Goal: Transaction & Acquisition: Purchase product/service

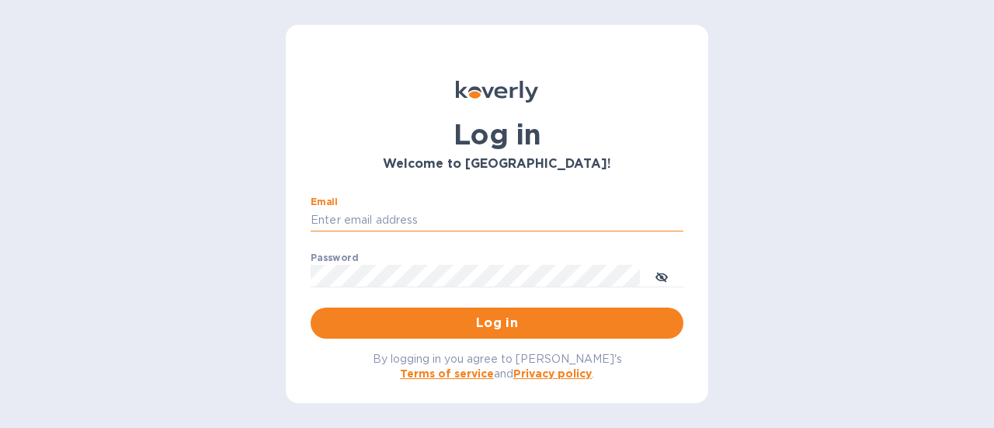
click at [485, 229] on input "Email" at bounding box center [497, 220] width 373 height 23
type input "[EMAIL_ADDRESS][DOMAIN_NAME]"
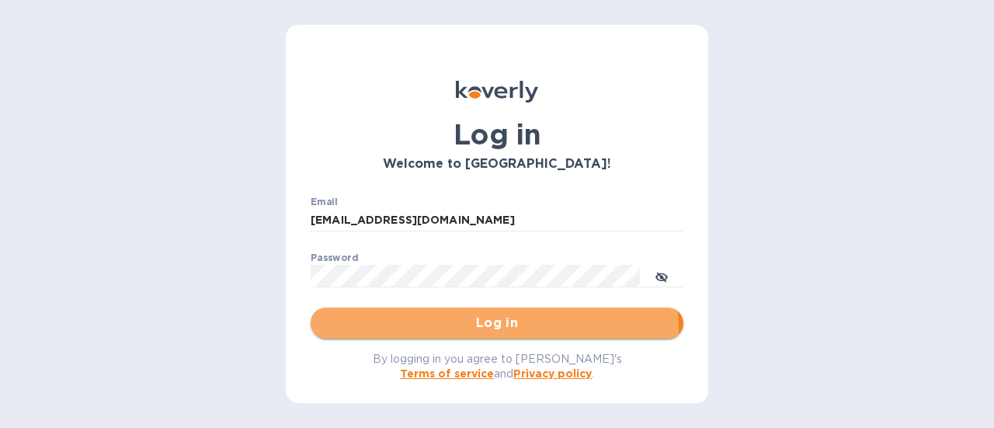
click at [359, 334] on button "Log in" at bounding box center [497, 323] width 373 height 31
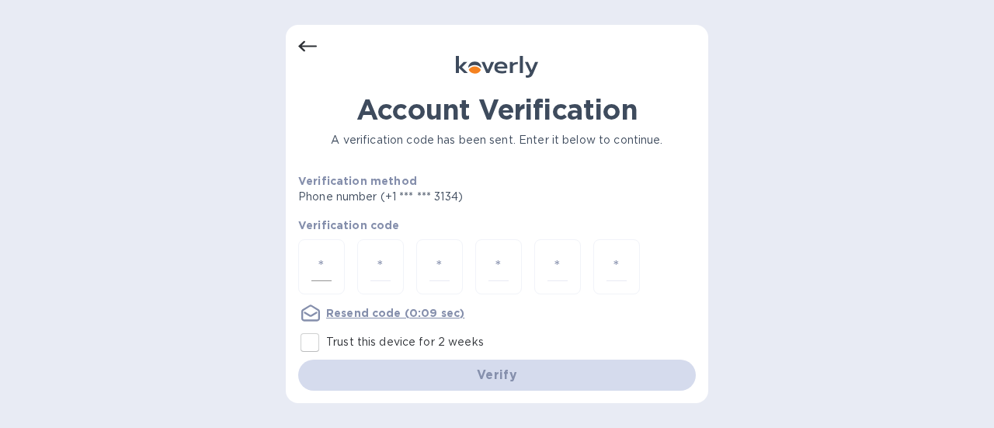
click at [316, 263] on input "number" at bounding box center [321, 266] width 20 height 29
type input "6"
type input "9"
type input "4"
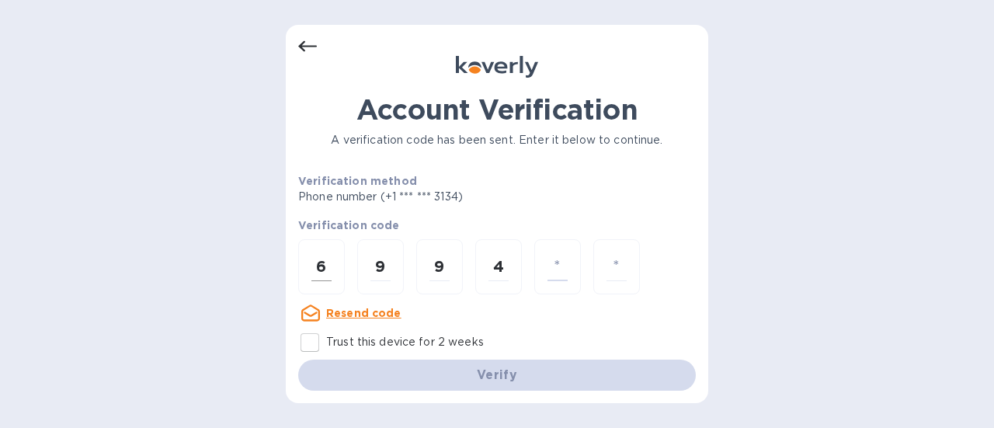
type input "4"
type input "7"
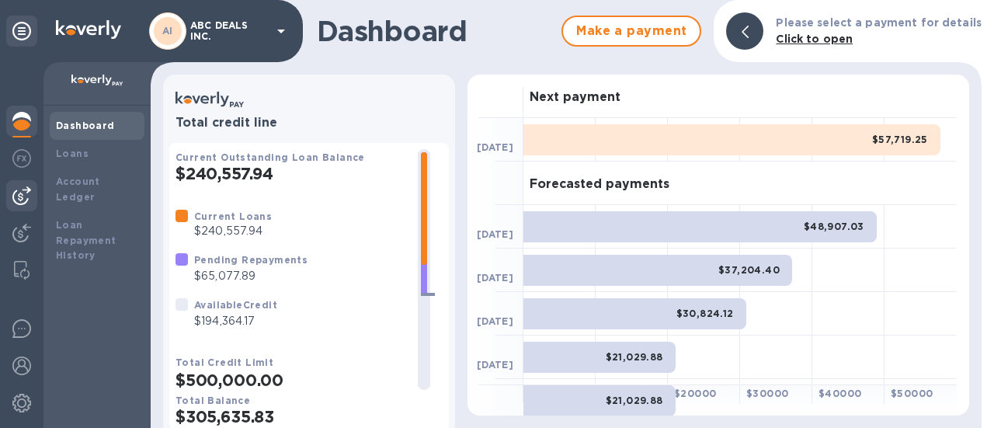
click at [22, 196] on img at bounding box center [21, 195] width 19 height 19
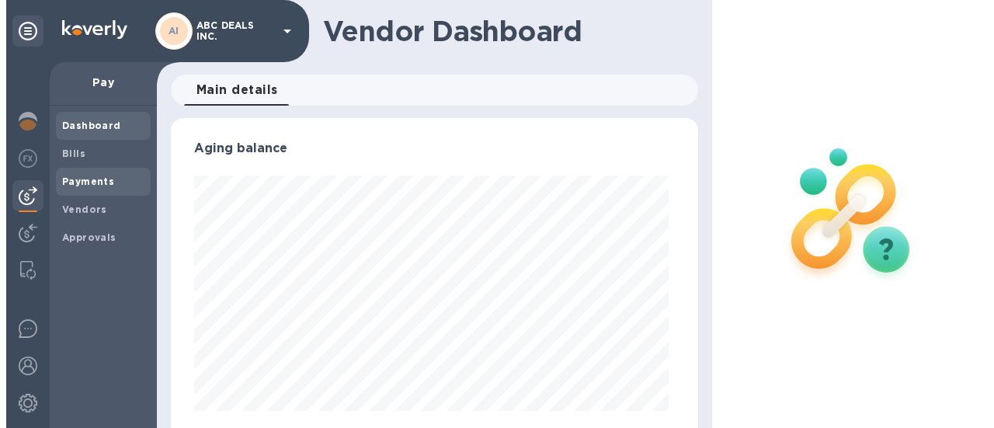
scroll to position [335, 522]
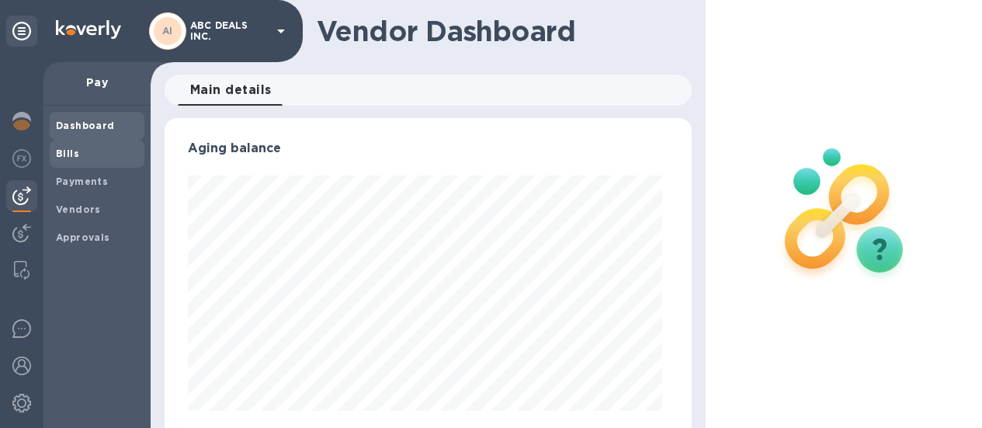
click at [86, 161] on span "Bills" at bounding box center [97, 154] width 82 height 16
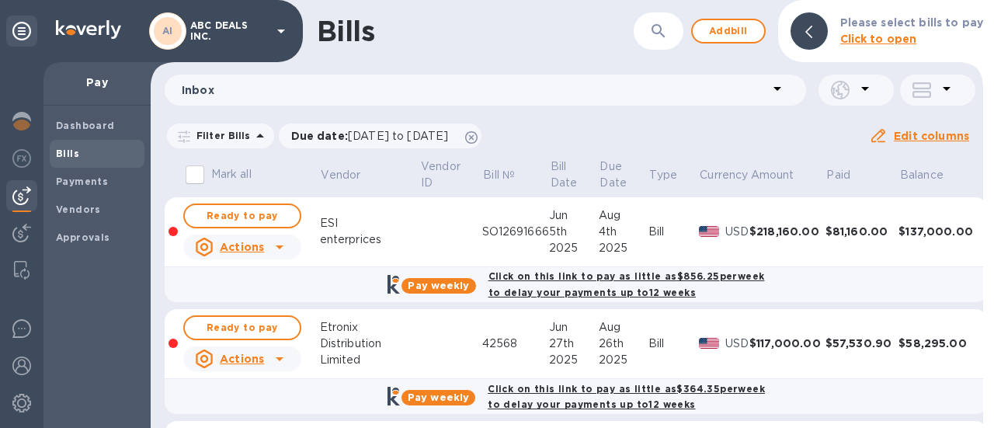
click at [986, 304] on div at bounding box center [989, 214] width 12 height 428
click at [971, 287] on div "Mark all Vendor Vendor ID Bill № Bill Date Due Date Type Currency Amount Paid B…" at bounding box center [567, 292] width 833 height 271
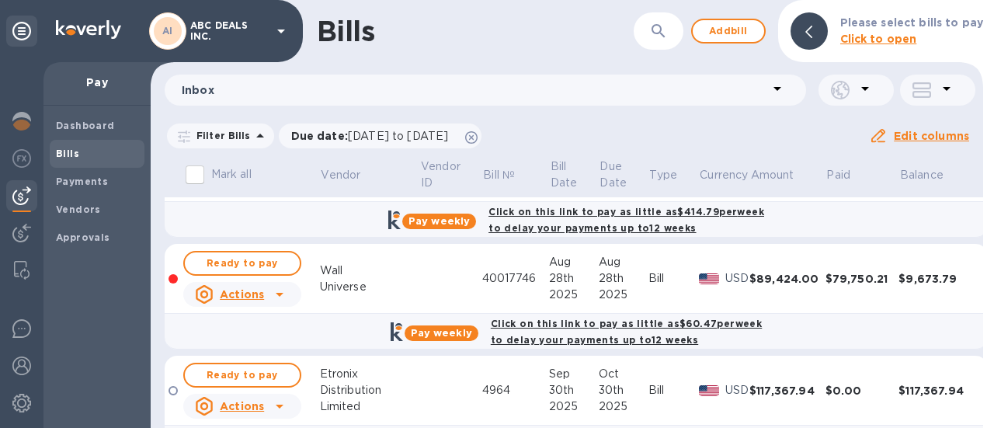
scroll to position [903, 0]
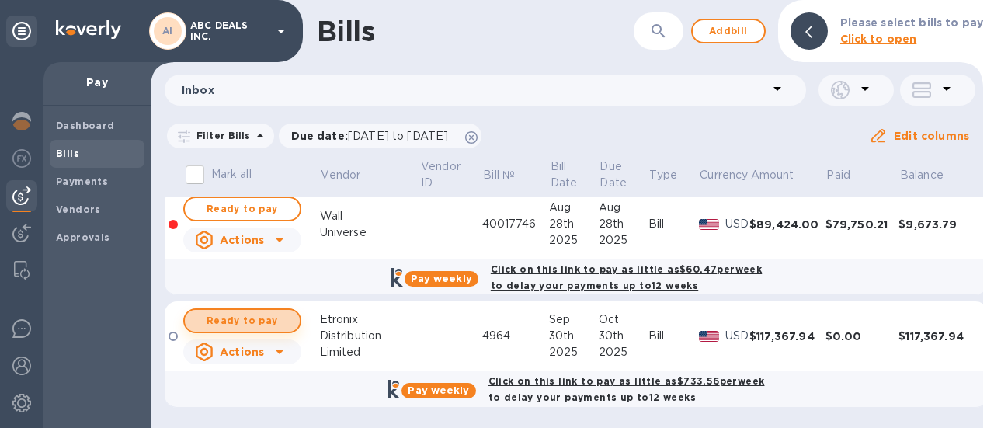
click at [255, 322] on span "Ready to pay" at bounding box center [242, 320] width 90 height 19
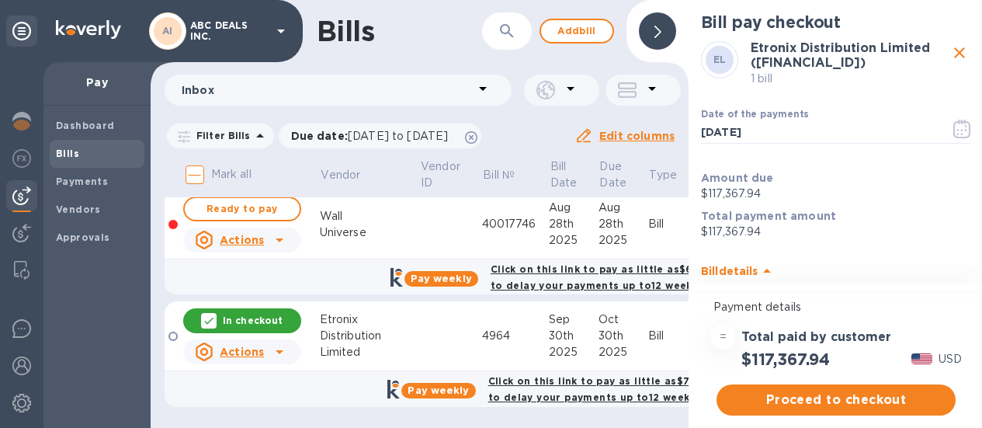
click at [888, 70] on h3 "Etronix Distribution Limited (GB42 REVO 0099 6919 2461 41)" at bounding box center [849, 55] width 197 height 29
click at [954, 53] on icon "close" at bounding box center [959, 52] width 11 height 11
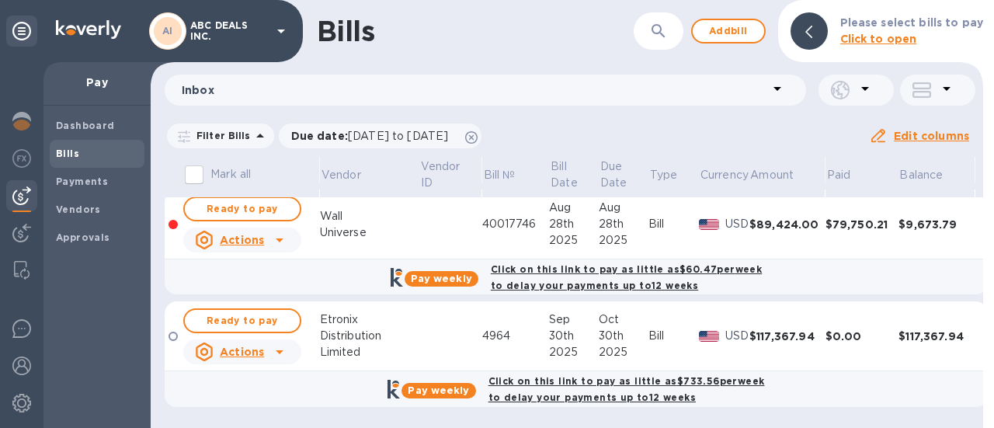
click at [855, 43] on b "Click to open" at bounding box center [878, 39] width 77 height 12
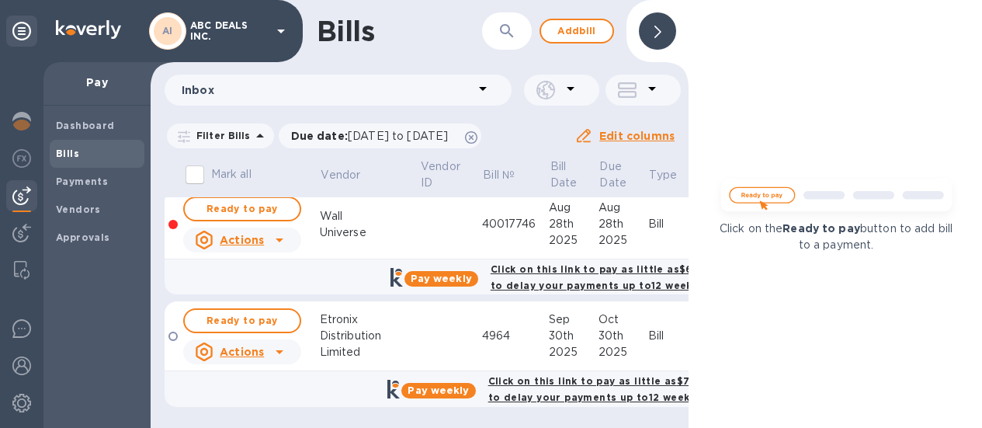
click at [655, 36] on icon at bounding box center [658, 32] width 7 height 12
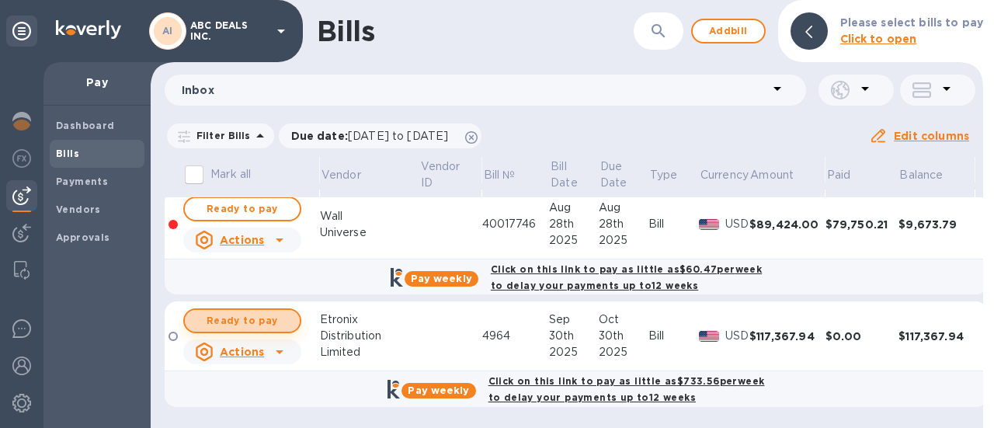
click at [262, 324] on span "Ready to pay" at bounding box center [242, 320] width 90 height 19
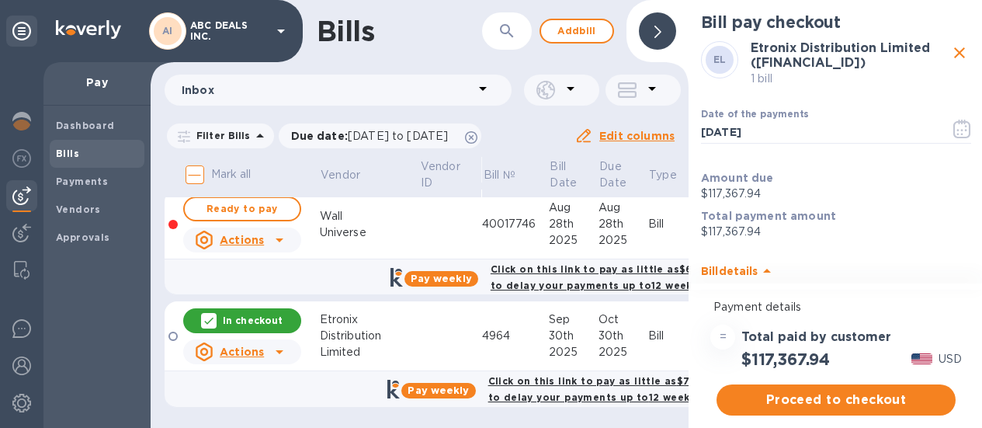
click at [840, 377] on div "Payment details = Total paid by customer $117,367.94 USD Proceed to checkout" at bounding box center [836, 351] width 295 height 129
click at [842, 402] on span "Proceed to checkout" at bounding box center [836, 400] width 214 height 19
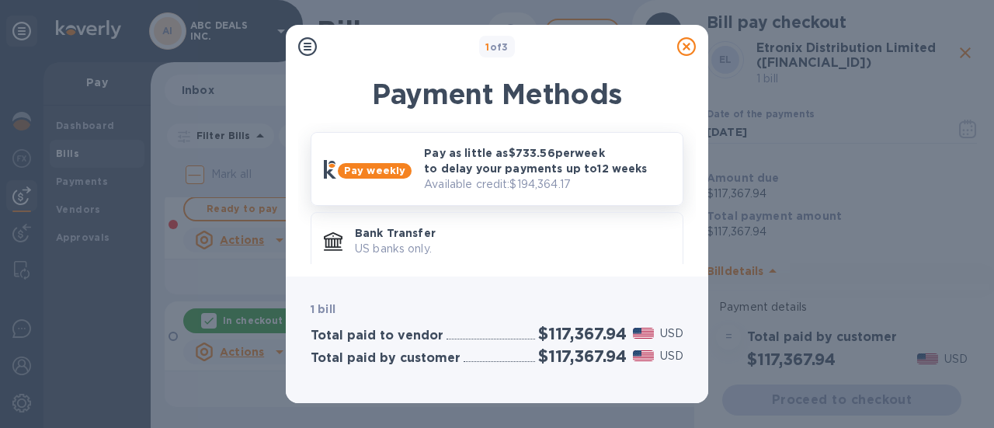
click at [601, 172] on p "Pay as little as $733.56 per week to delay your payments up to 12 weeks" at bounding box center [547, 160] width 246 height 31
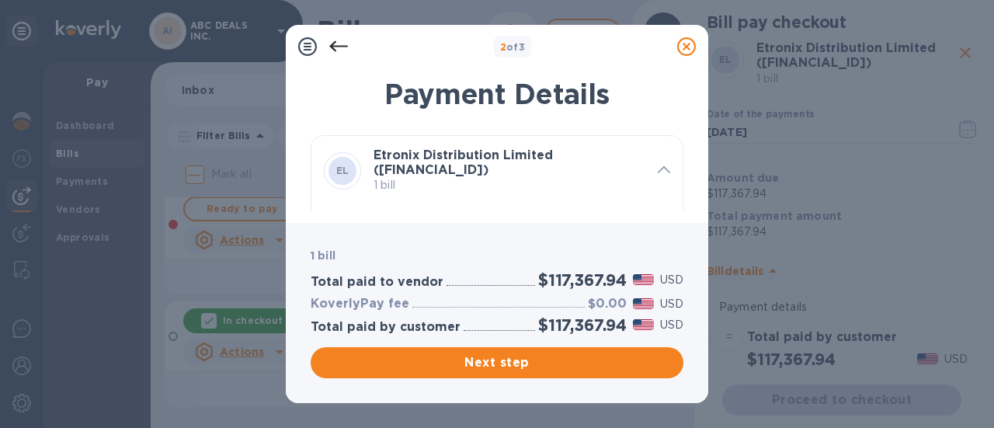
scroll to position [15, 0]
click at [548, 158] on b "Etronix Distribution Limited (GB42 REVO 0099 6919 2461 41)" at bounding box center [463, 163] width 179 height 30
click at [659, 170] on icon at bounding box center [664, 169] width 12 height 7
drag, startPoint x: 683, startPoint y: 137, endPoint x: 683, endPoint y: 165, distance: 27.2
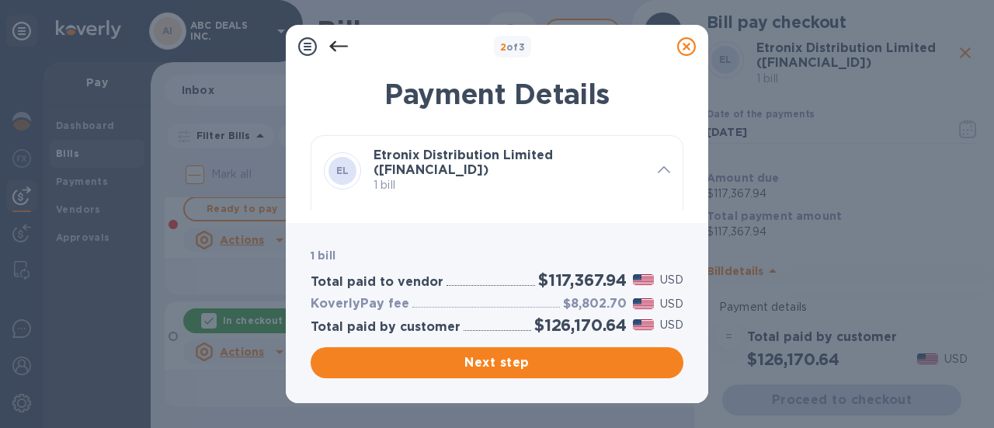
click at [683, 165] on div "Payment Details EL Etronix Distribution Limited (GB42 REVO 0099 6919 2461 41) 1…" at bounding box center [497, 141] width 422 height 164
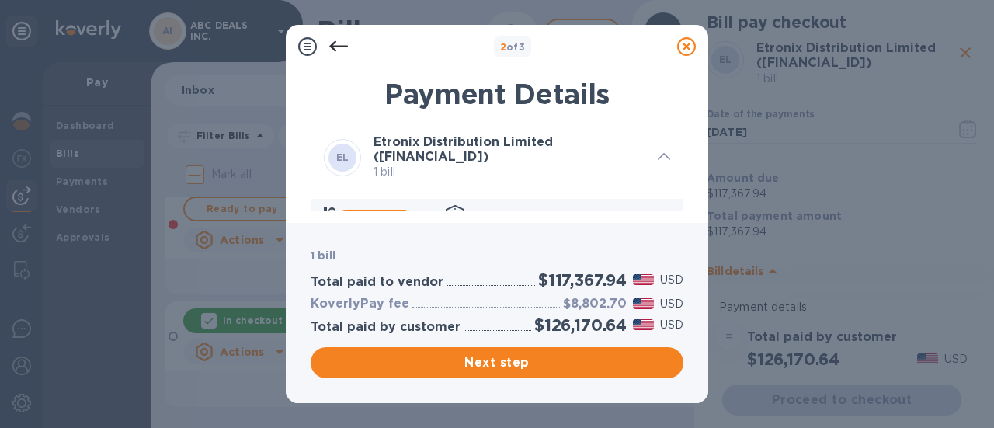
click at [617, 162] on h3 "Etronix Distribution Limited (GB42 REVO 0099 6919 2461 41)" at bounding box center [510, 149] width 272 height 29
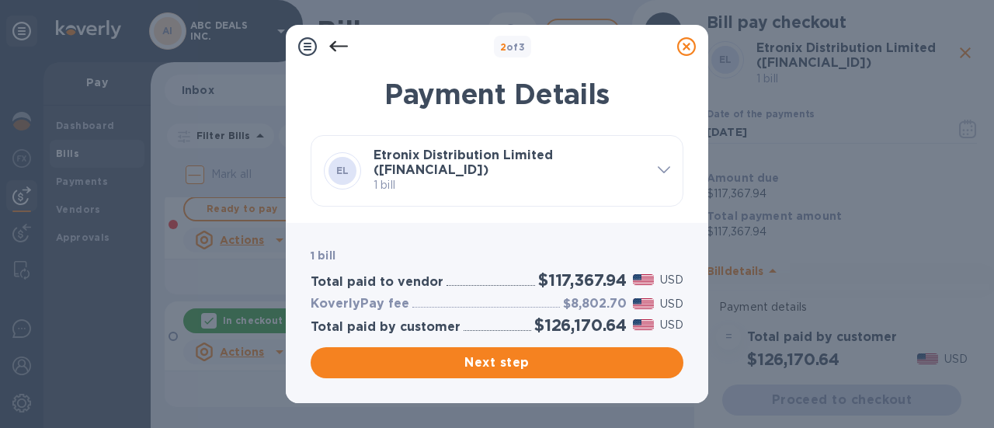
scroll to position [0, 0]
click at [664, 165] on span at bounding box center [664, 169] width 12 height 15
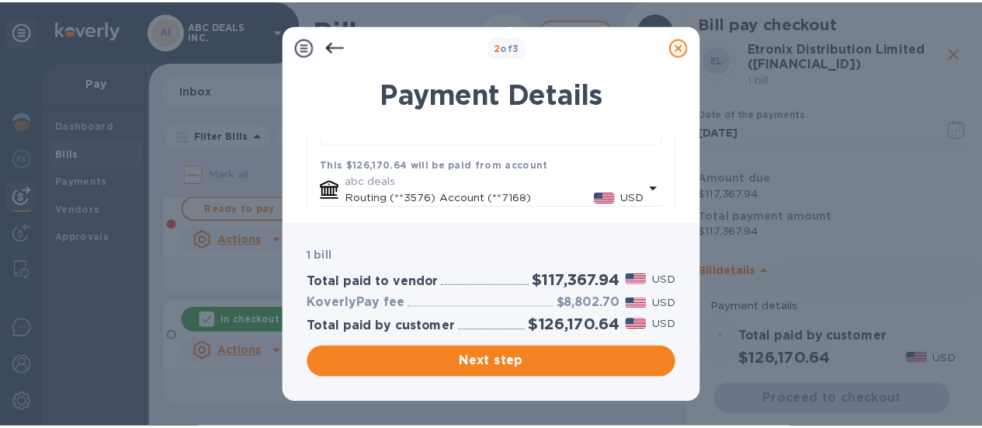
scroll to position [299, 0]
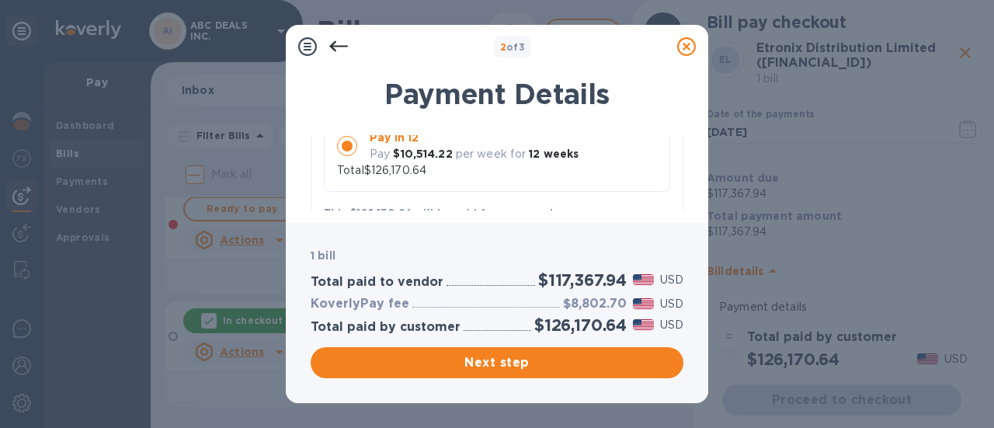
click at [694, 49] on icon at bounding box center [686, 46] width 19 height 19
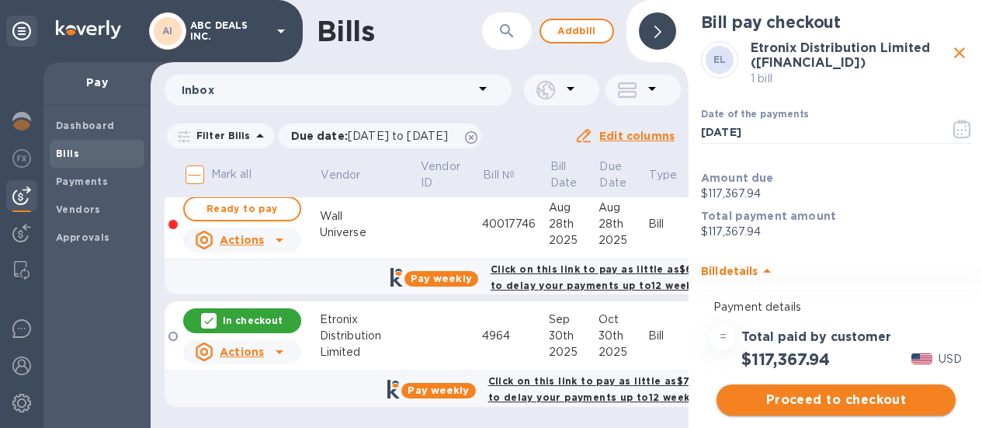
click at [808, 391] on span "Proceed to checkout" at bounding box center [836, 400] width 214 height 19
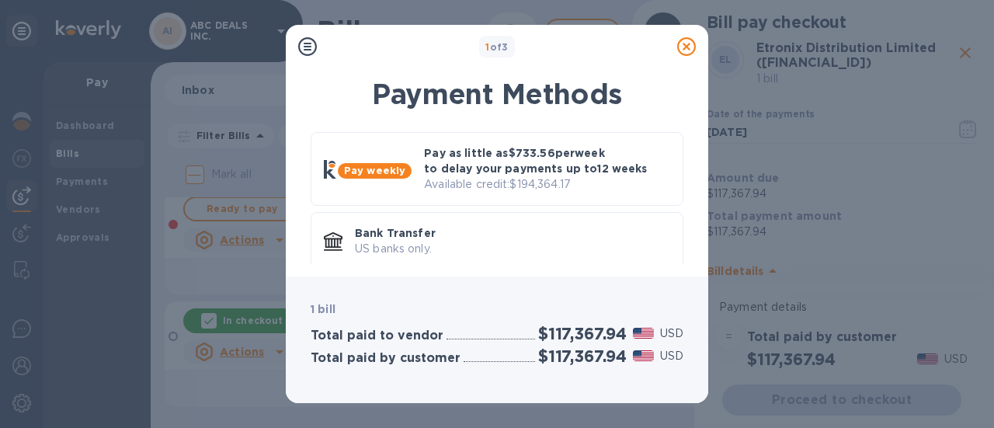
click at [687, 45] on icon at bounding box center [686, 46] width 19 height 19
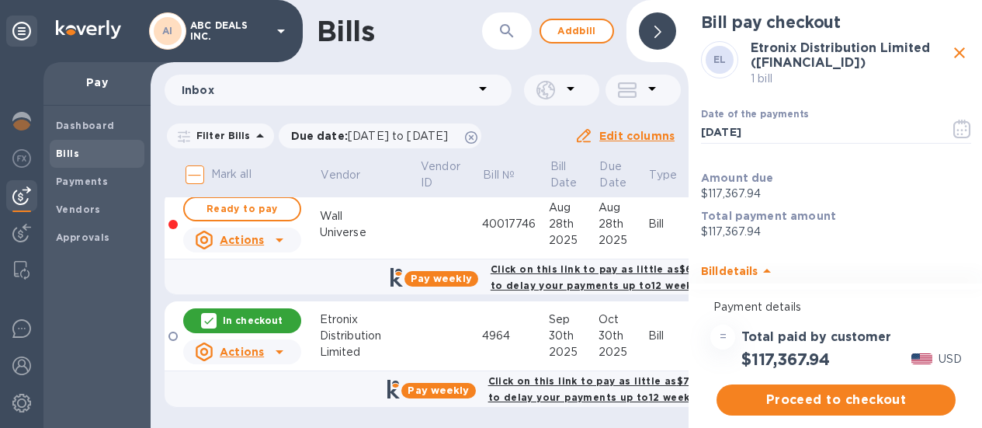
click at [956, 60] on icon "close" at bounding box center [960, 52] width 19 height 19
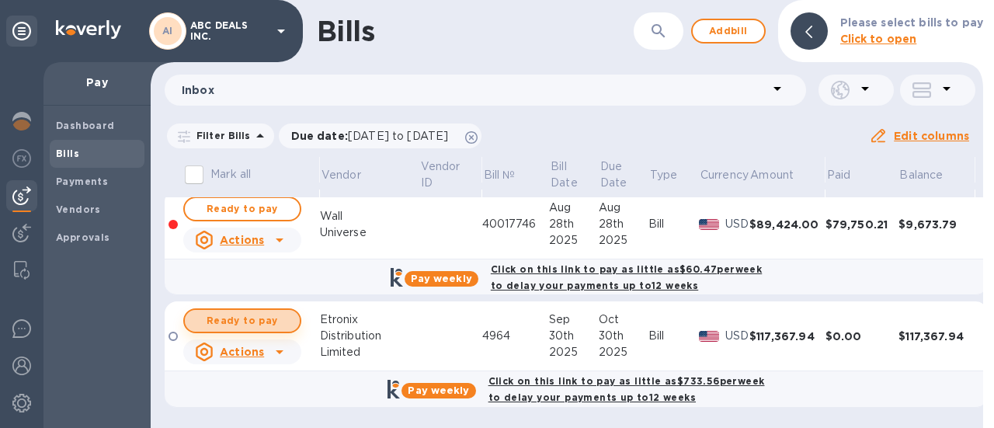
click at [268, 324] on span "Ready to pay" at bounding box center [242, 320] width 90 height 19
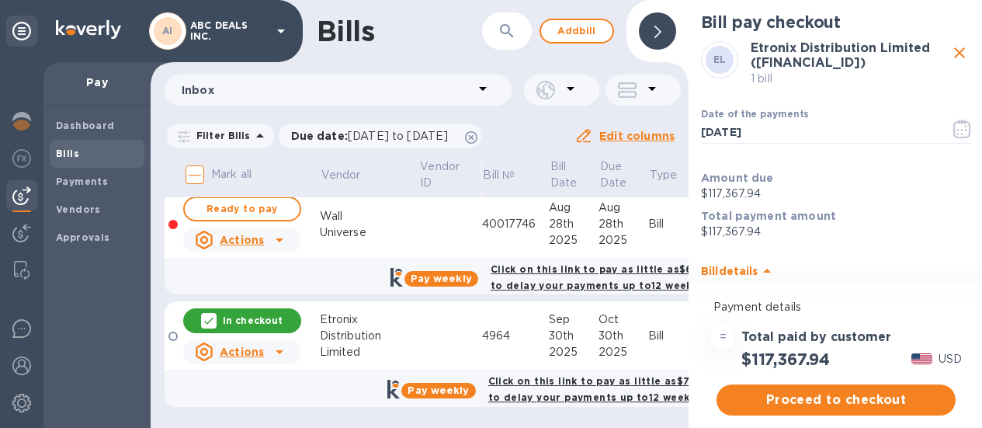
click at [799, 222] on b "Total payment amount" at bounding box center [768, 216] width 135 height 12
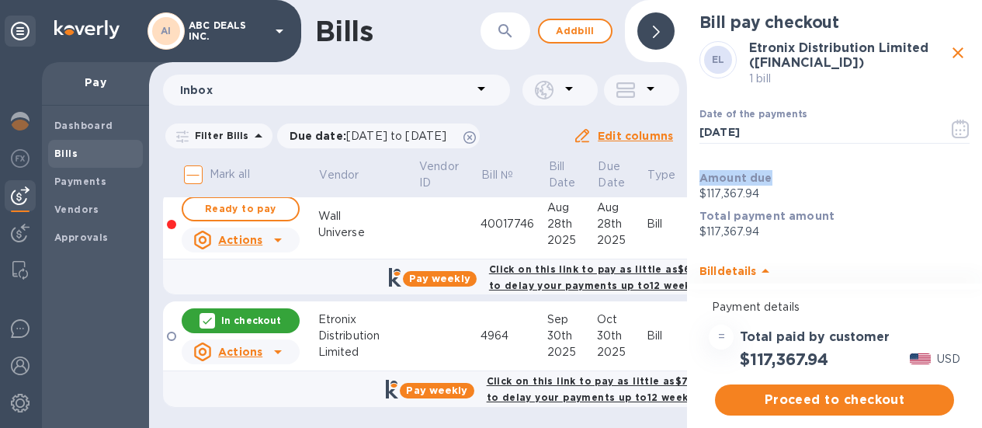
drag, startPoint x: 973, startPoint y: 158, endPoint x: 973, endPoint y: 191, distance: 32.6
click at [973, 191] on div "Bill pay checkout EL Etronix Distribution Limited (GB42 REVO 0099 6919 2461 41)…" at bounding box center [834, 143] width 295 height 287
click at [866, 164] on p "​" at bounding box center [835, 155] width 270 height 18
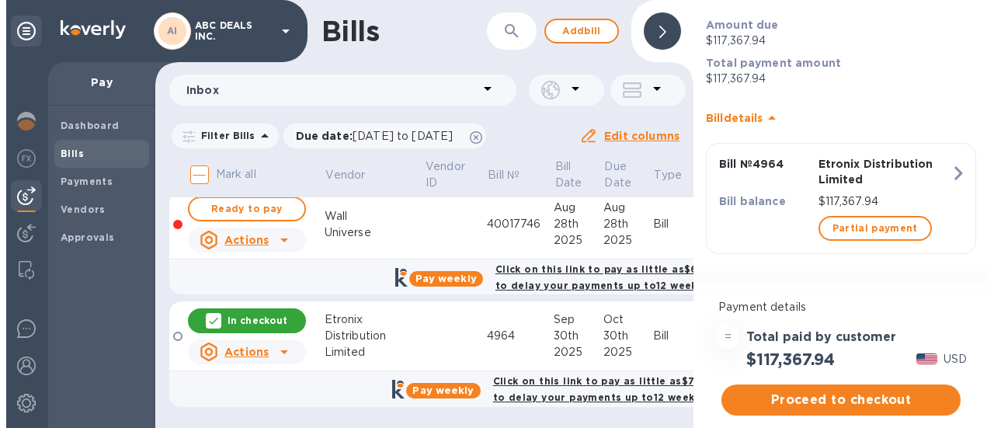
scroll to position [166, 0]
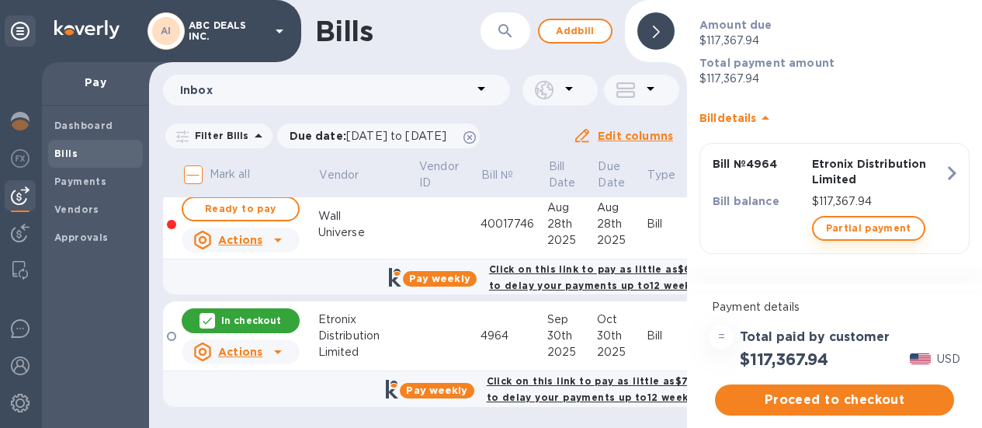
click at [884, 232] on span "Partial payment" at bounding box center [868, 228] width 85 height 19
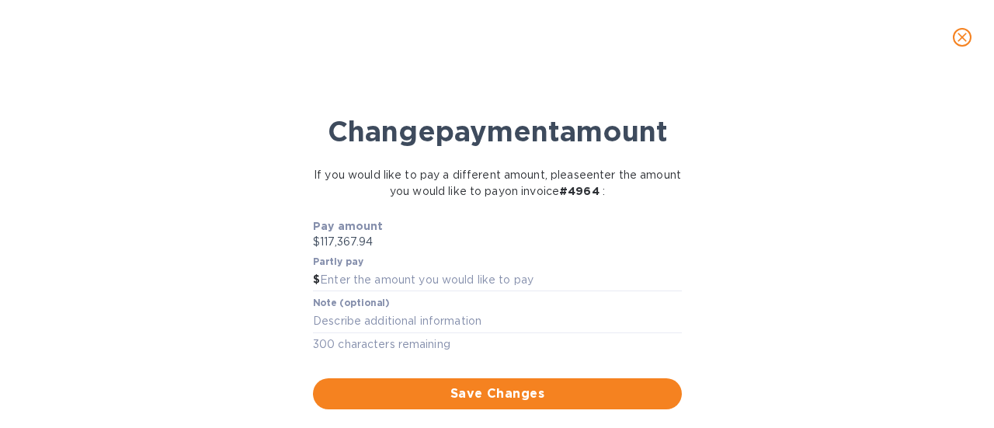
scroll to position [0, 0]
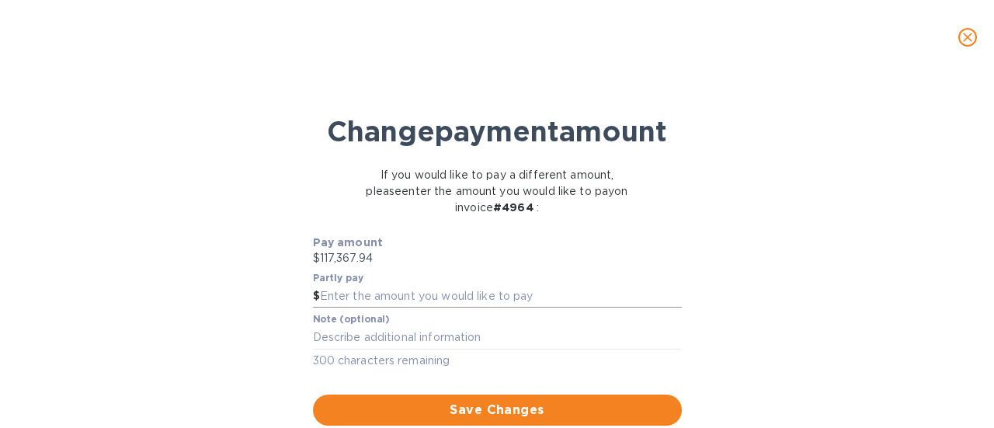
click at [433, 308] on input "text" at bounding box center [501, 296] width 362 height 23
type input "60,000"
click at [975, 397] on div "Change payment amount If you would like to pay a different amount, please enter…" at bounding box center [496, 255] width 969 height 345
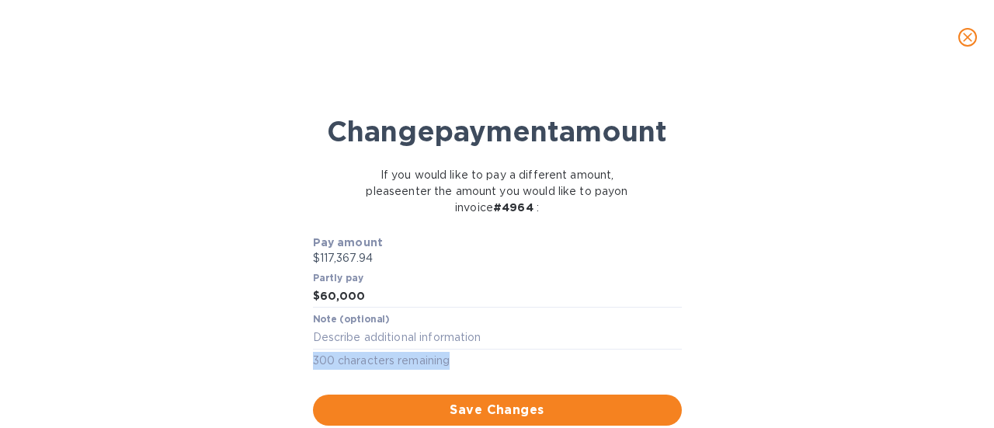
click at [975, 397] on div "Change payment amount If you would like to pay a different amount, please enter…" at bounding box center [496, 255] width 969 height 345
click at [982, 403] on div "Change payment amount If you would like to pay a different amount, please enter…" at bounding box center [497, 251] width 994 height 353
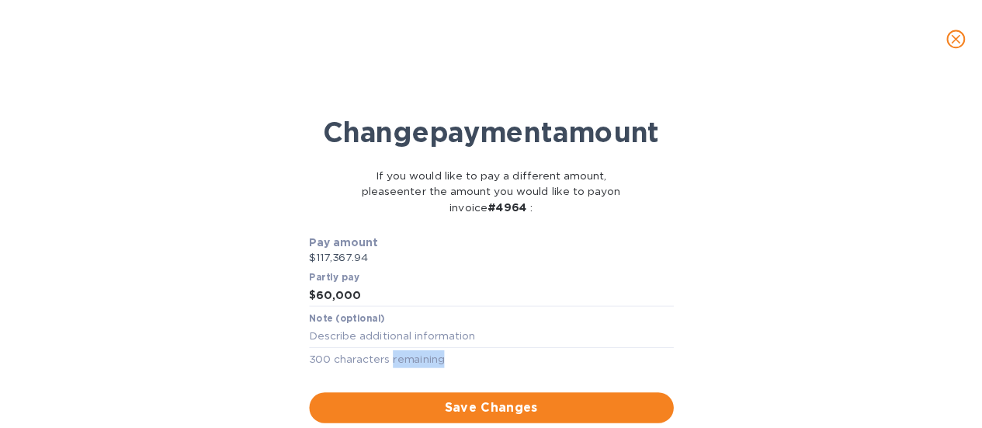
scroll to position [41, 0]
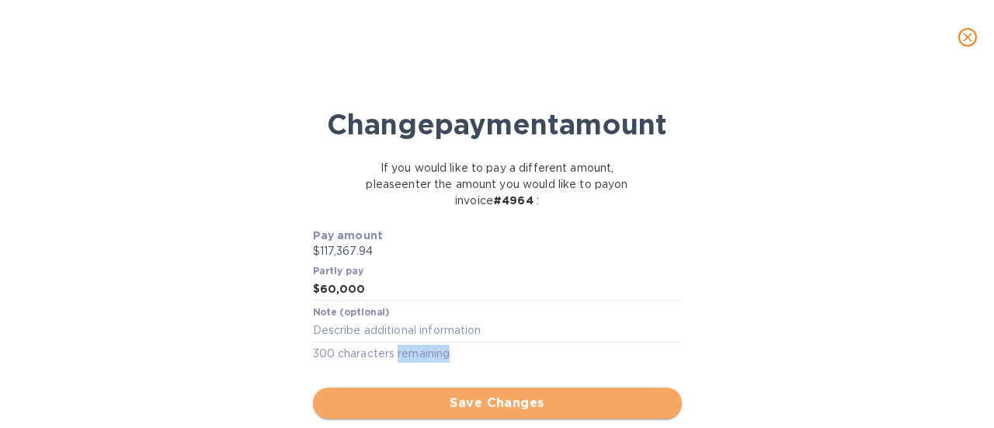
click at [555, 414] on button "Save Changes" at bounding box center [497, 403] width 369 height 31
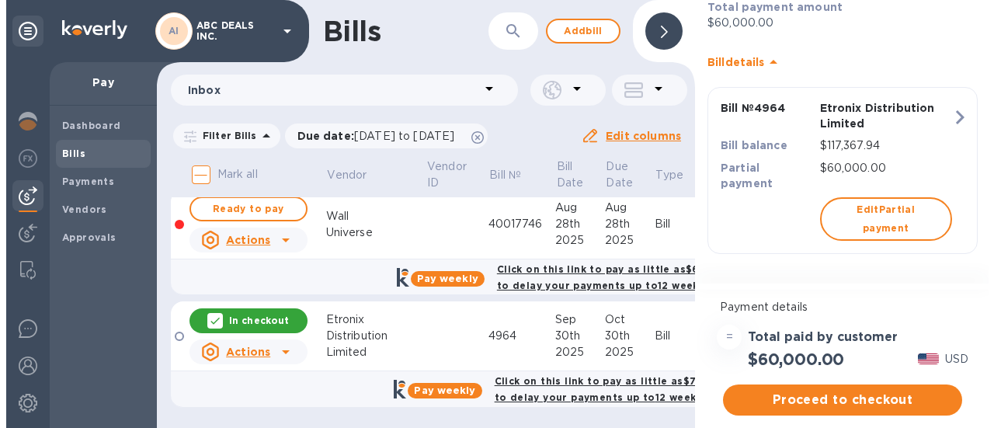
scroll to position [0, 0]
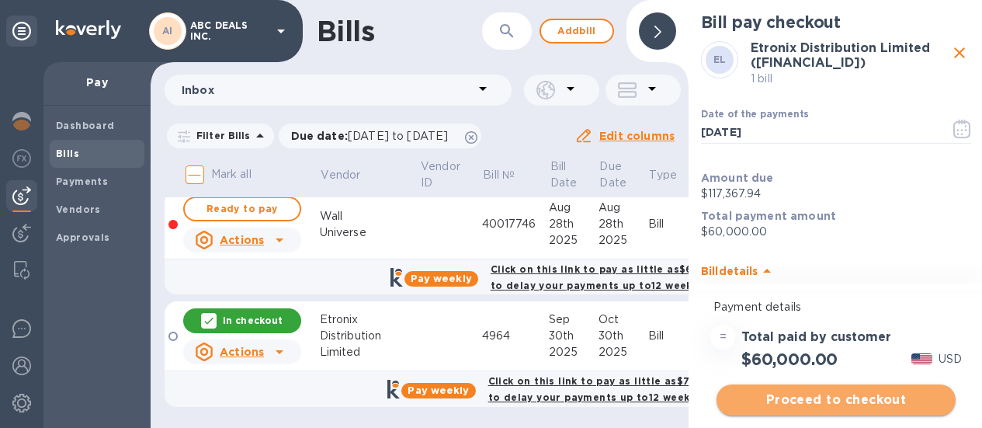
click at [850, 407] on span "Proceed to checkout" at bounding box center [836, 400] width 214 height 19
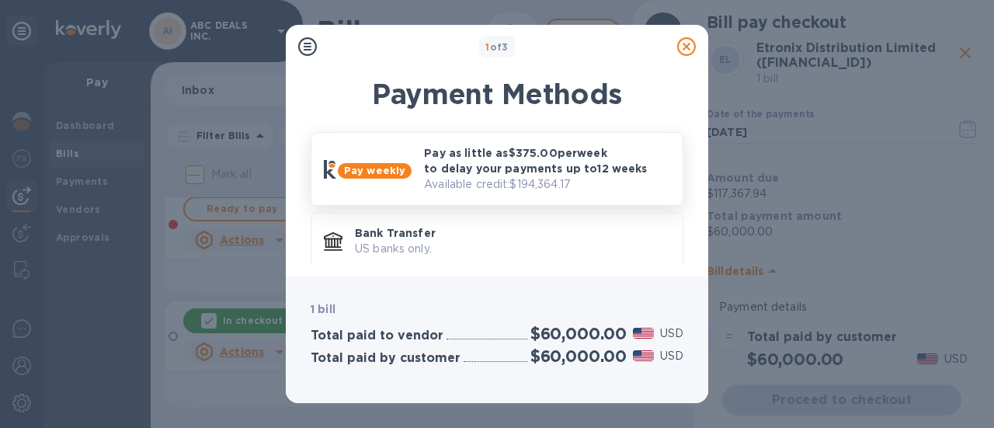
click at [603, 166] on p "Pay as little as $375.00 per week to delay your payments up to 12 weeks" at bounding box center [547, 160] width 246 height 31
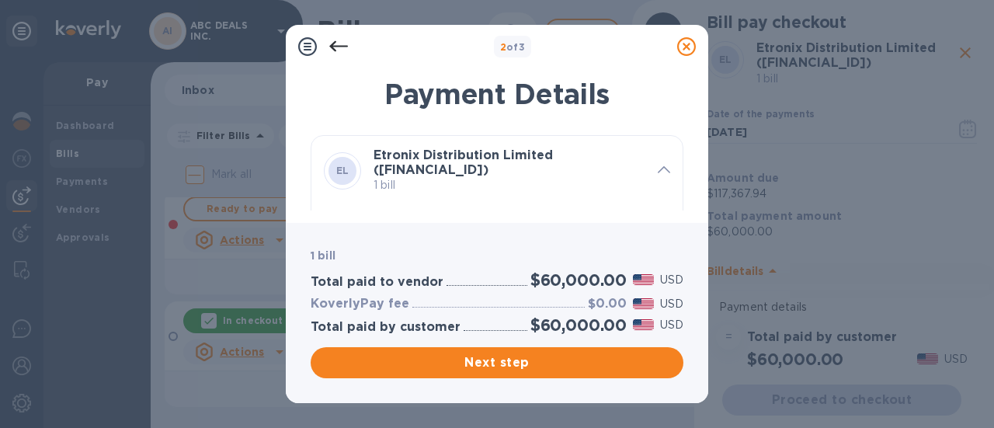
scroll to position [15, 0]
click at [658, 175] on span at bounding box center [664, 169] width 12 height 15
click at [664, 168] on icon at bounding box center [664, 169] width 12 height 7
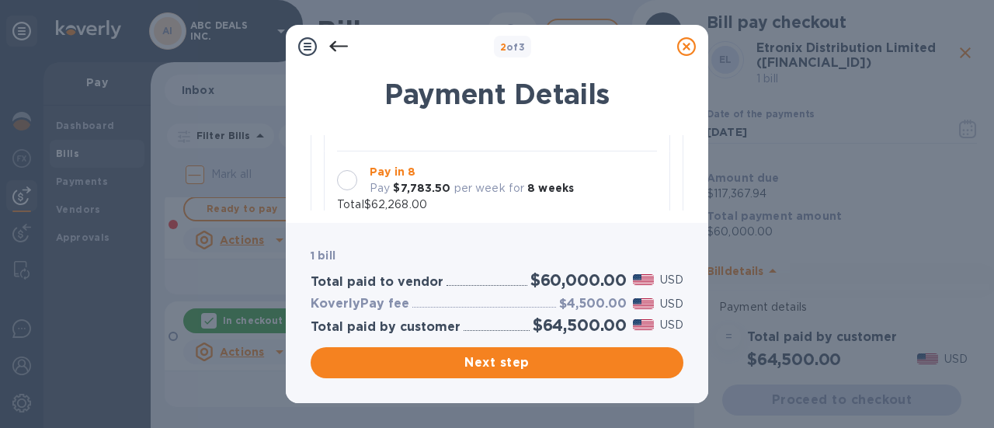
scroll to position [170, 0]
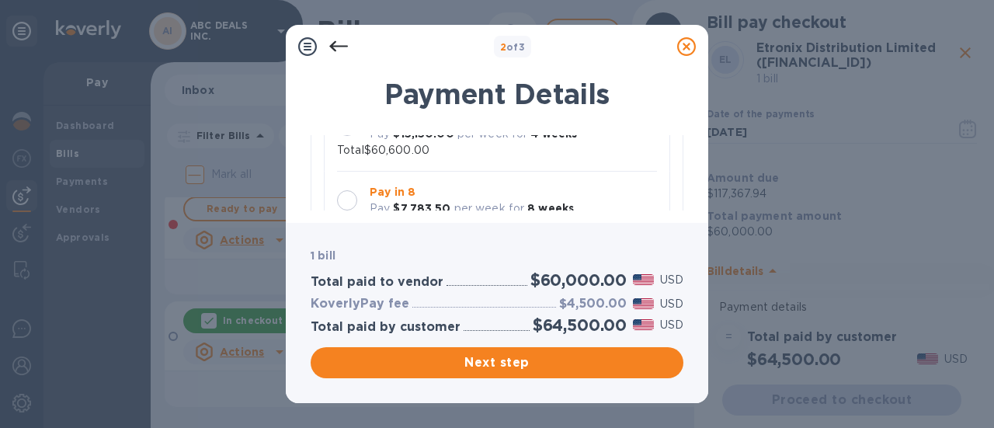
click at [541, 202] on b "8 weeks" at bounding box center [550, 208] width 47 height 12
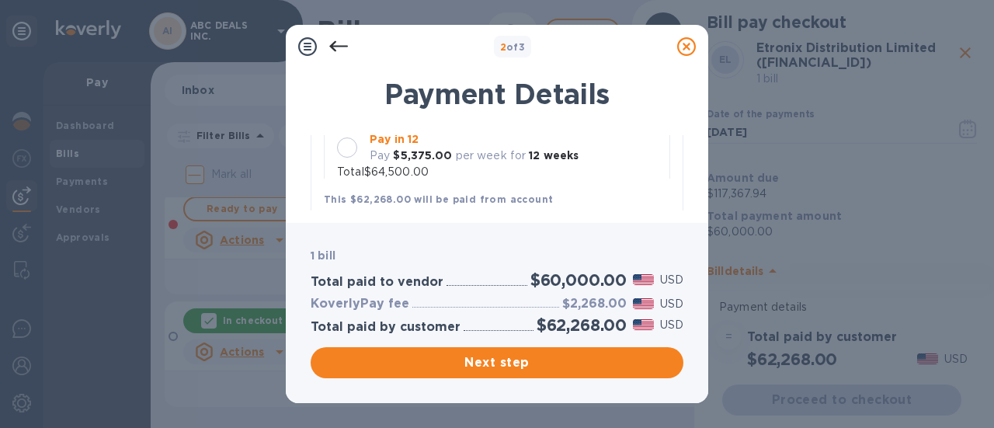
scroll to position [455, 0]
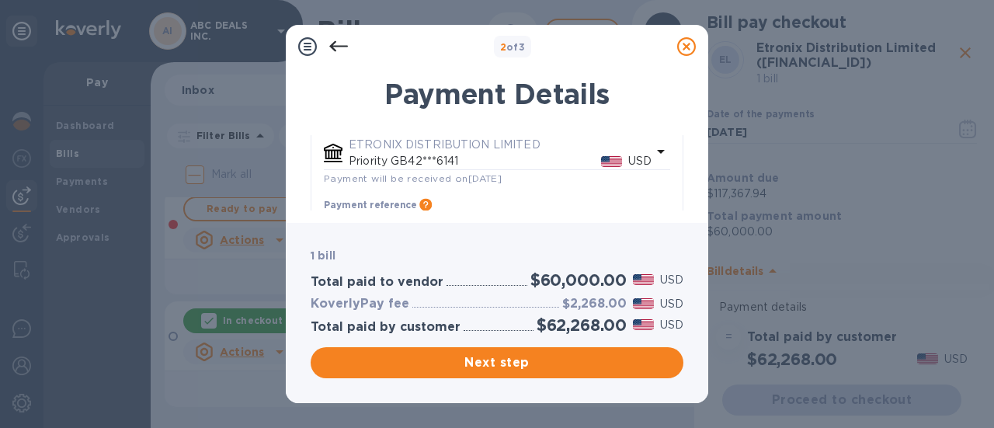
click at [481, 162] on p "Priority GB42***6141" at bounding box center [475, 161] width 252 height 16
click at [655, 162] on div at bounding box center [661, 153] width 19 height 22
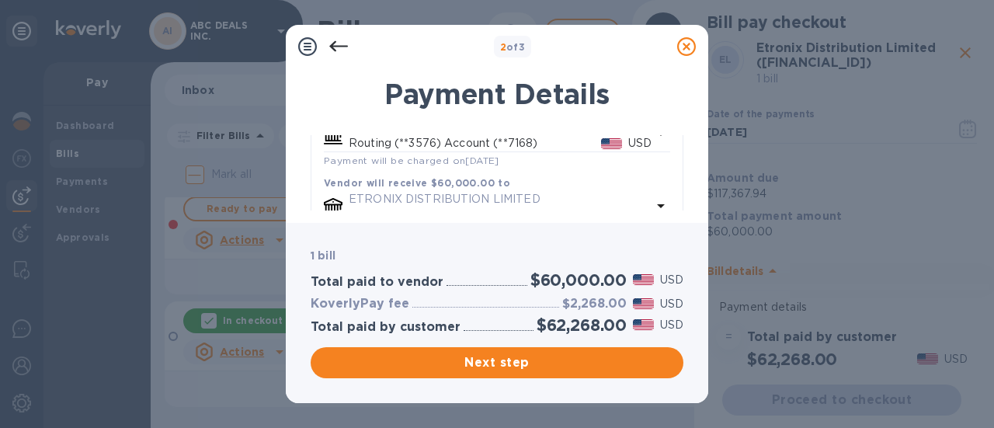
scroll to position [408, 0]
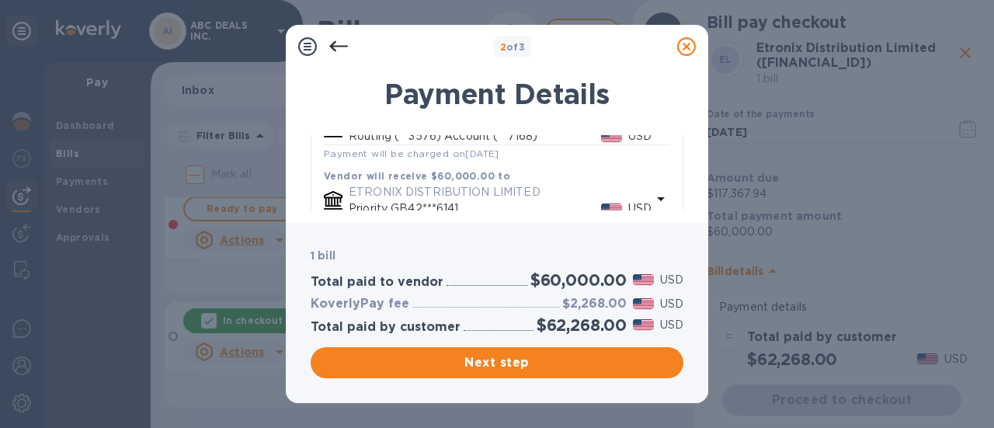
click at [530, 195] on p "ETRONIX DISTRIBUTION LIMITED" at bounding box center [500, 192] width 303 height 16
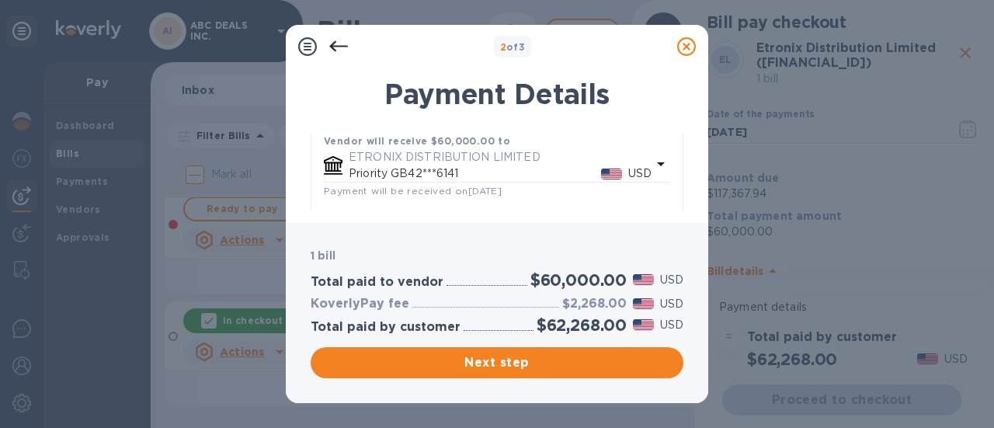
scroll to position [474, 0]
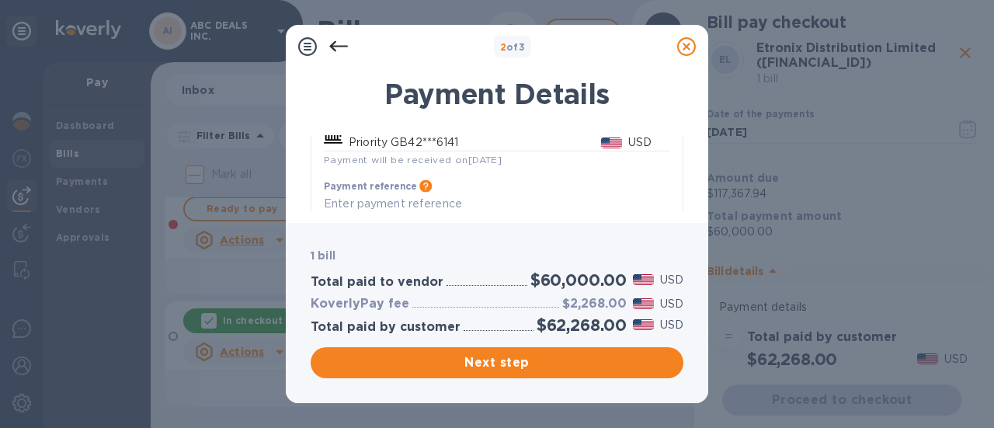
click at [557, 148] on p "Priority GB42***6141" at bounding box center [475, 142] width 252 height 16
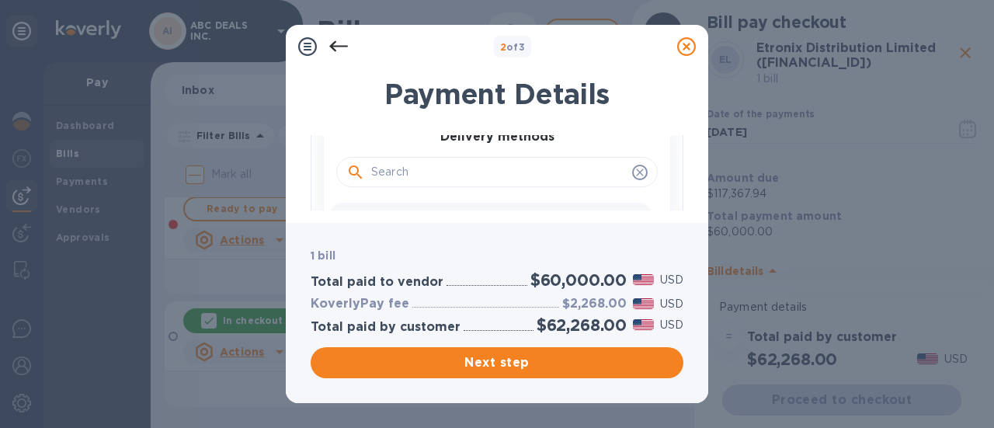
click at [548, 170] on input "text" at bounding box center [498, 172] width 255 height 23
type input "5099"
click at [552, 169] on input "5099" at bounding box center [498, 172] width 255 height 23
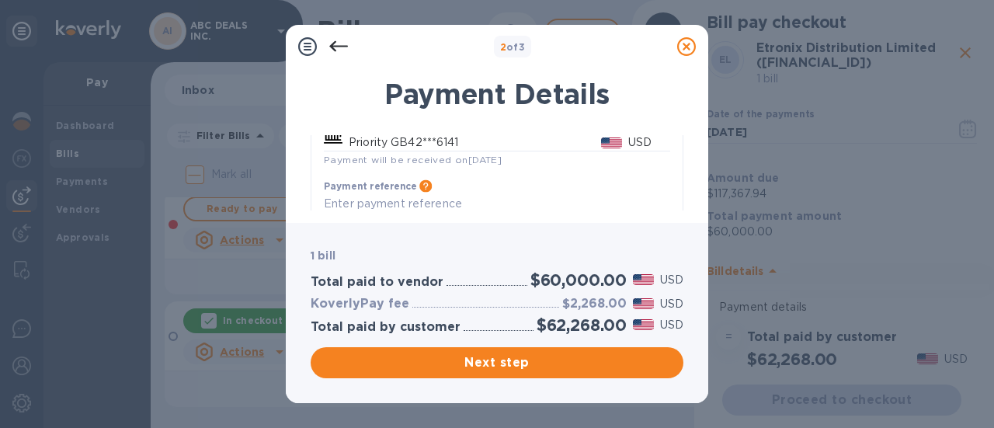
click at [668, 195] on div "Vendor will receive $60,000.00 to ETRONIX DISTRIBUTION LIMITED Priority GB42***…" at bounding box center [496, 175] width 371 height 147
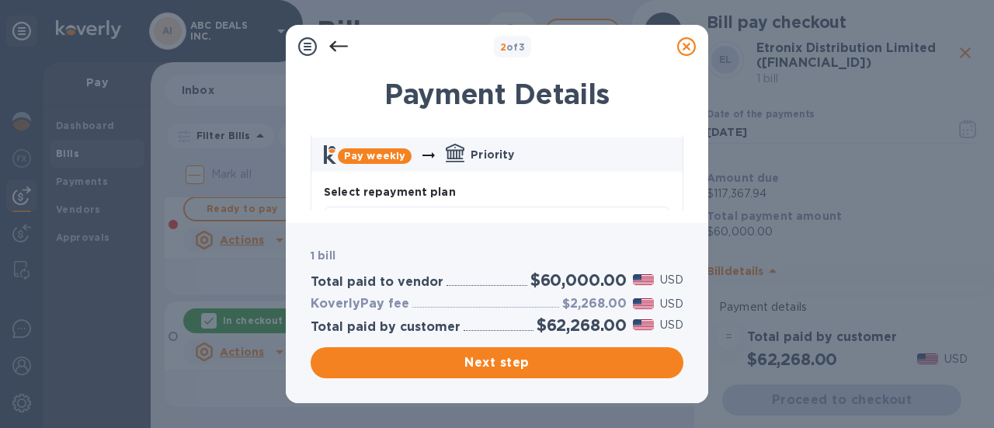
scroll to position [61, 0]
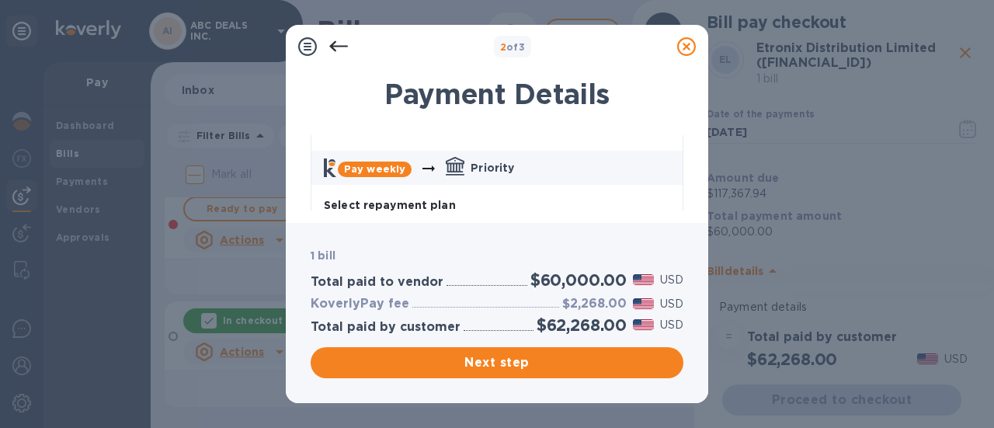
click at [687, 43] on icon at bounding box center [686, 46] width 19 height 19
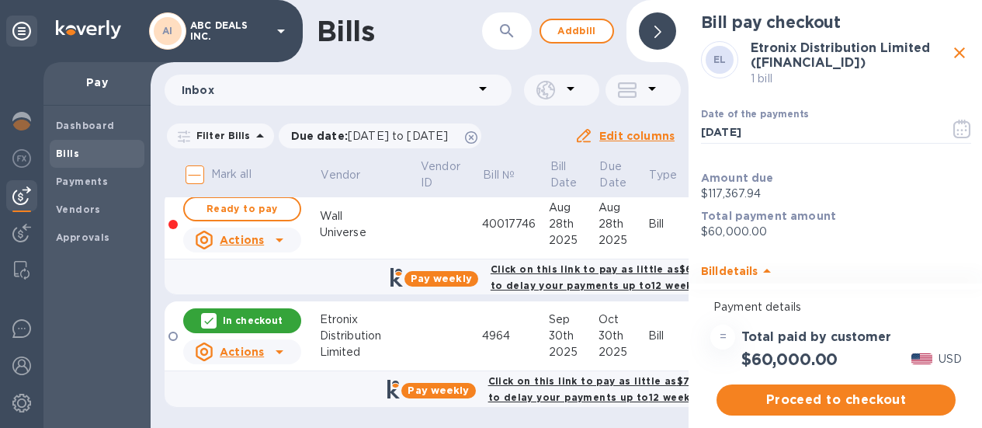
click at [772, 51] on b "Etronix Distribution Limited (GB42 REVO 0099 6919 2461 41)" at bounding box center [840, 55] width 179 height 30
click at [954, 49] on icon "close" at bounding box center [960, 52] width 19 height 19
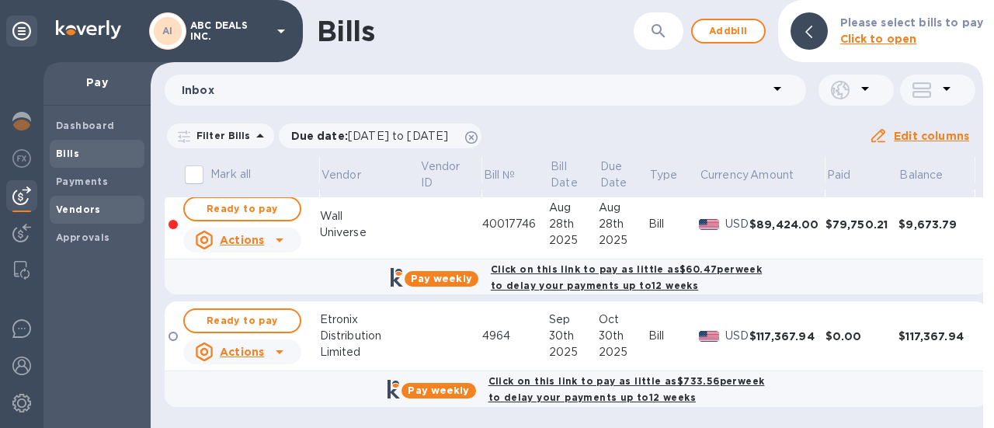
click at [87, 206] on b "Vendors" at bounding box center [78, 209] width 45 height 12
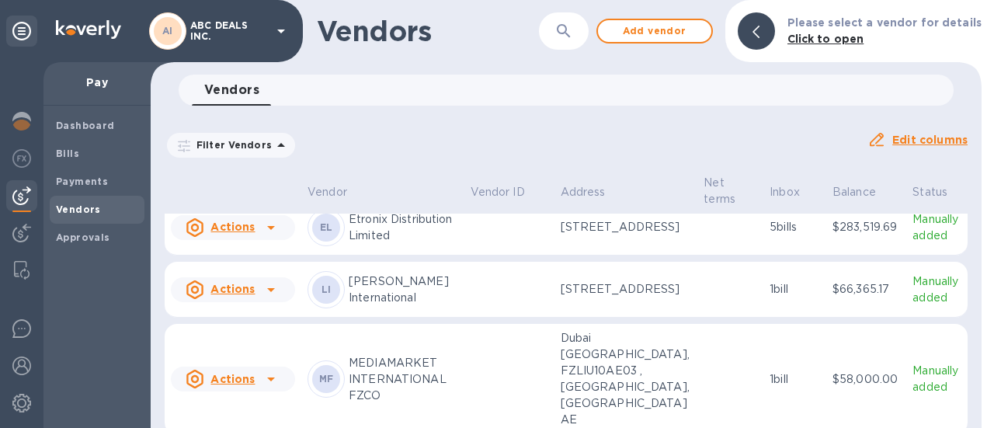
scroll to position [196, 0]
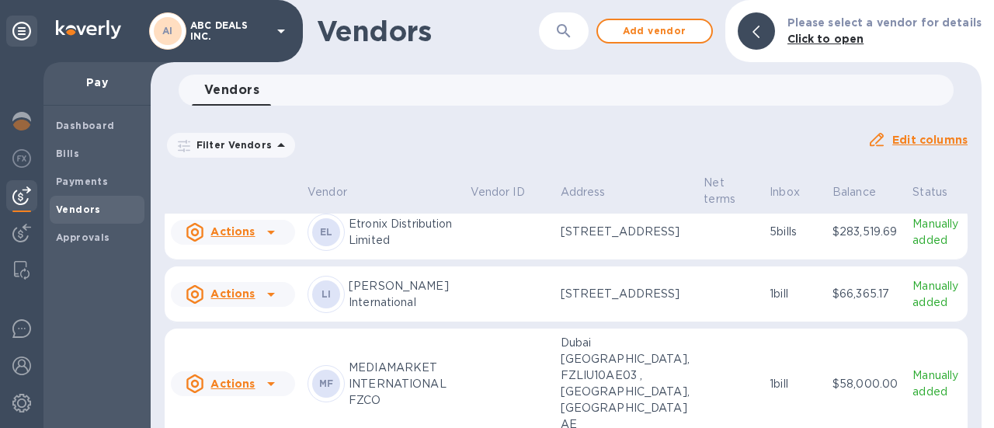
click at [403, 249] on p "Etronix Distribution Limited" at bounding box center [404, 232] width 110 height 33
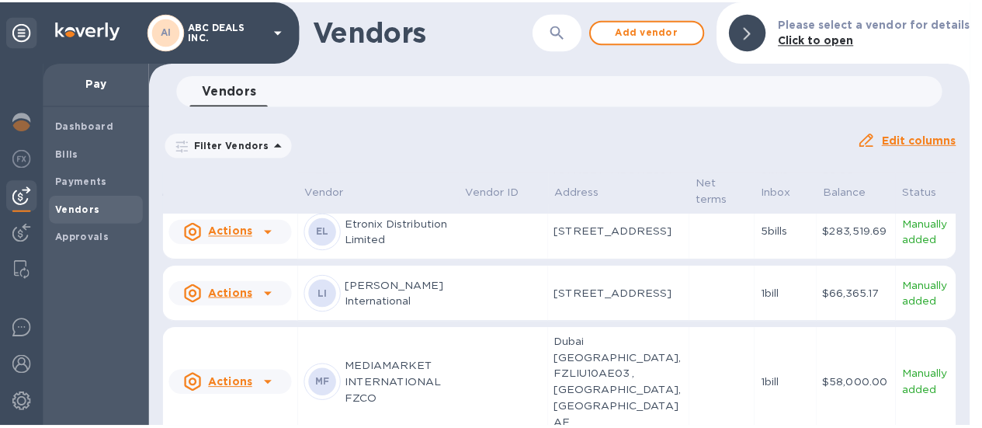
scroll to position [212, 0]
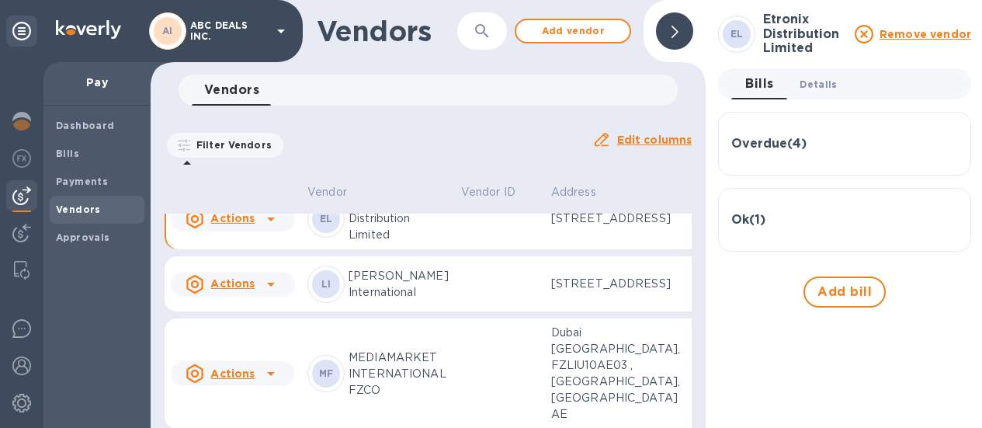
click at [829, 85] on span "Details 0" at bounding box center [818, 84] width 37 height 16
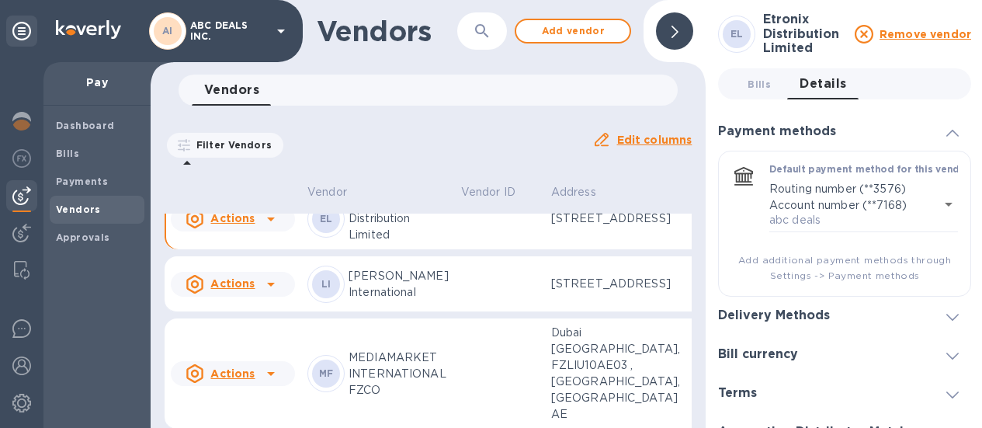
click at [832, 319] on div "Delivery Methods" at bounding box center [780, 315] width 124 height 15
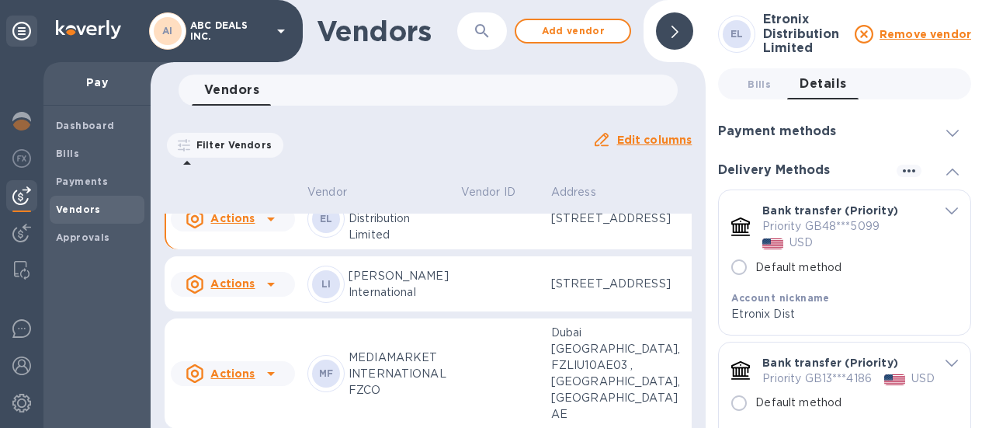
click at [801, 271] on p "Default method" at bounding box center [799, 267] width 86 height 16
click at [756, 271] on input "Default method" at bounding box center [739, 267] width 33 height 33
radio input "true"
click at [975, 363] on div "EL Etronix Distribution Limited Remove vendor Bills 0 Details 0 Payment methods…" at bounding box center [845, 214] width 278 height 428
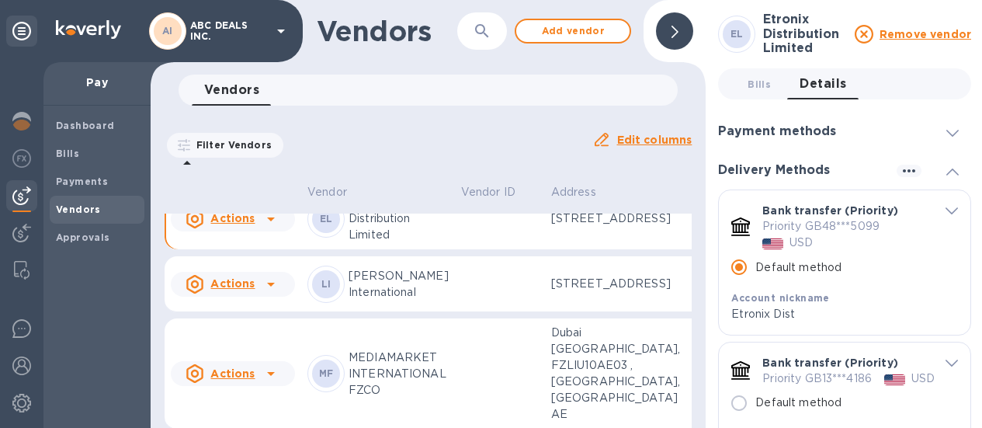
click at [975, 363] on div "EL Etronix Distribution Limited Remove vendor Bills 0 Details 0 Payment methods…" at bounding box center [845, 214] width 278 height 428
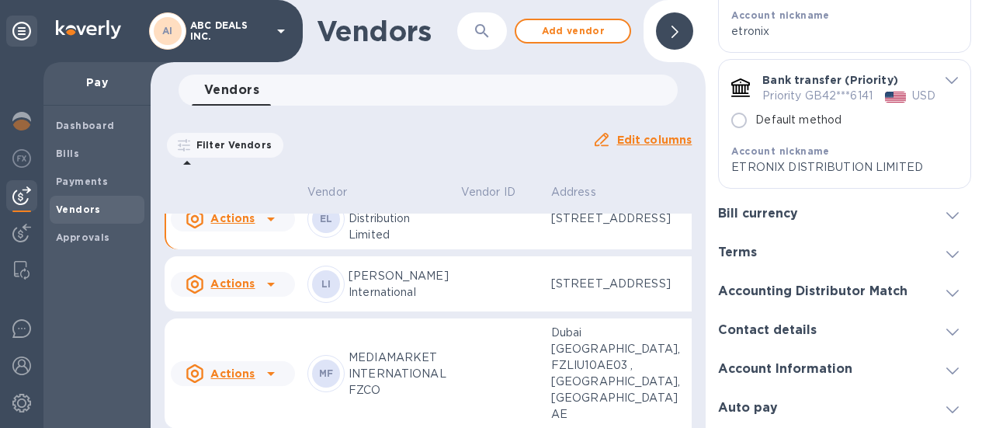
scroll to position [451, 0]
click at [72, 155] on b "Bills" at bounding box center [67, 154] width 23 height 12
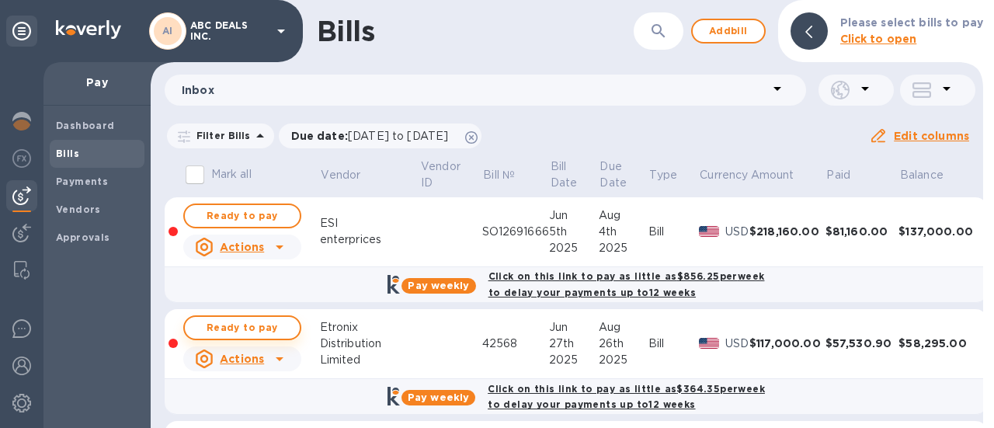
click at [264, 322] on span "Ready to pay" at bounding box center [242, 327] width 90 height 19
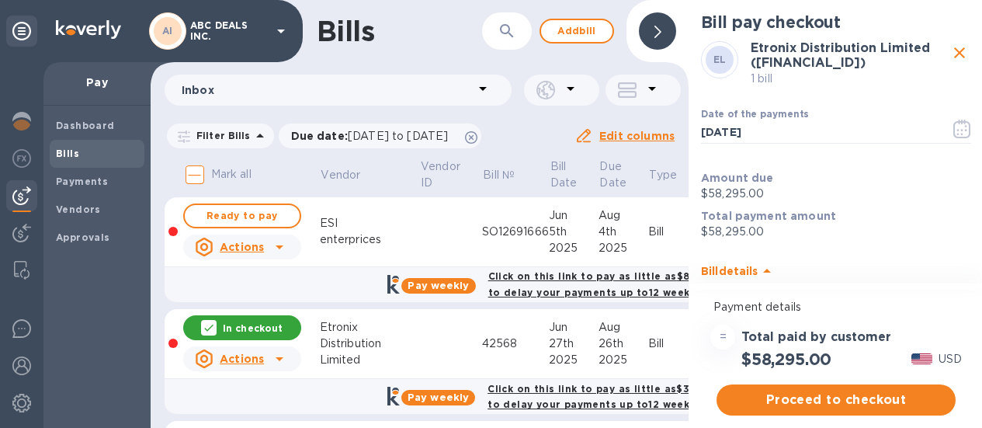
scroll to position [168, 0]
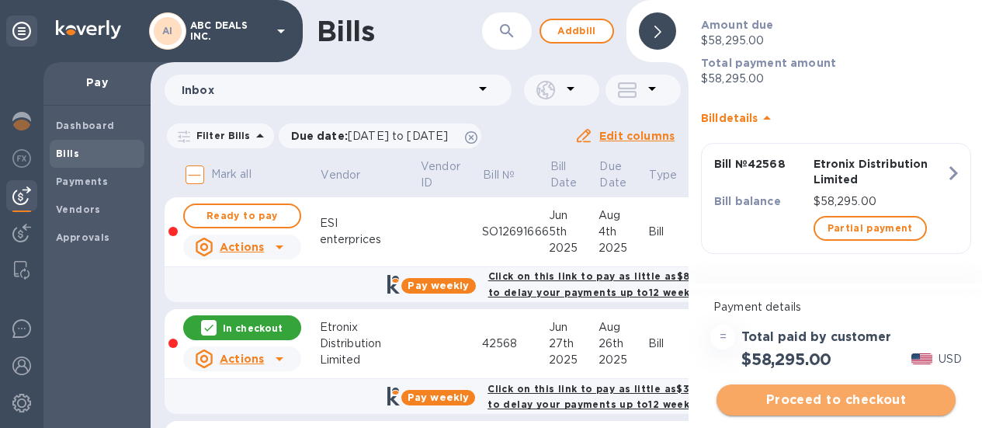
click at [825, 391] on span "Proceed to checkout" at bounding box center [836, 400] width 214 height 19
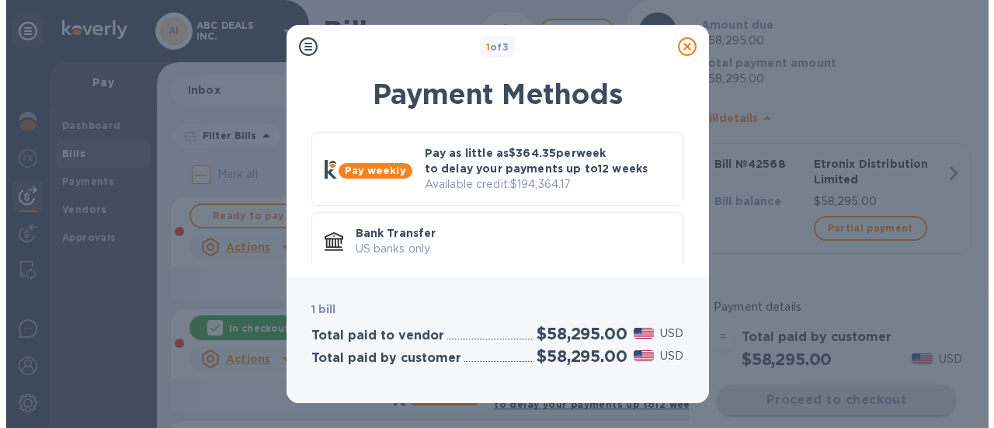
scroll to position [0, 0]
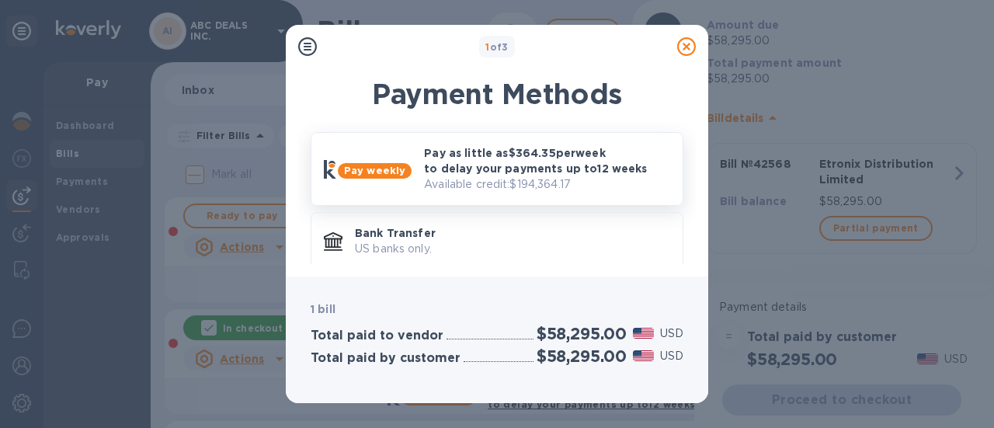
click at [600, 175] on p "Pay as little as $364.35 per week to delay your payments up to 12 weeks" at bounding box center [547, 160] width 246 height 31
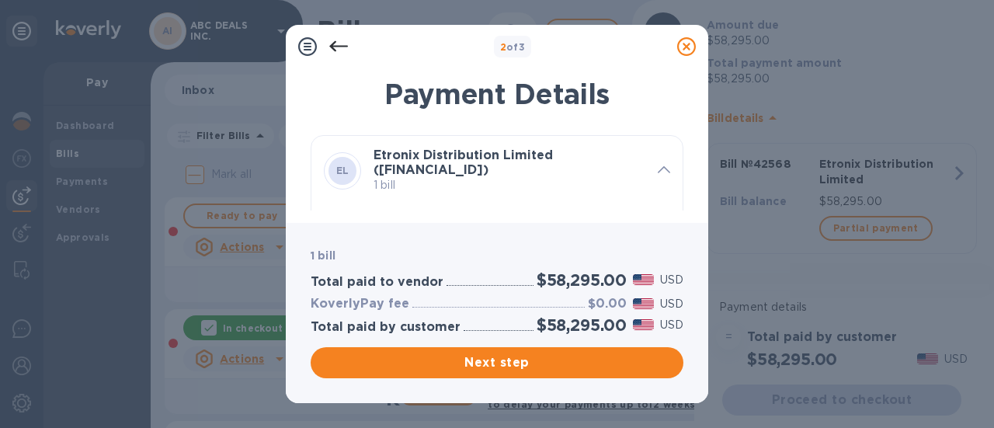
scroll to position [15, 0]
click at [548, 168] on h3 "Etronix Distribution Limited (GB42 REVO 0099 6919 2461 41)" at bounding box center [510, 162] width 272 height 29
click at [666, 168] on icon at bounding box center [664, 169] width 12 height 7
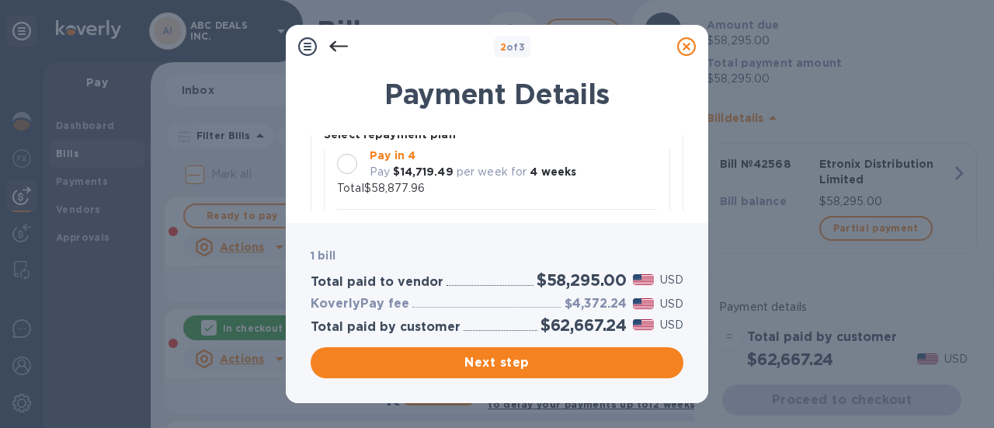
scroll to position [198, 0]
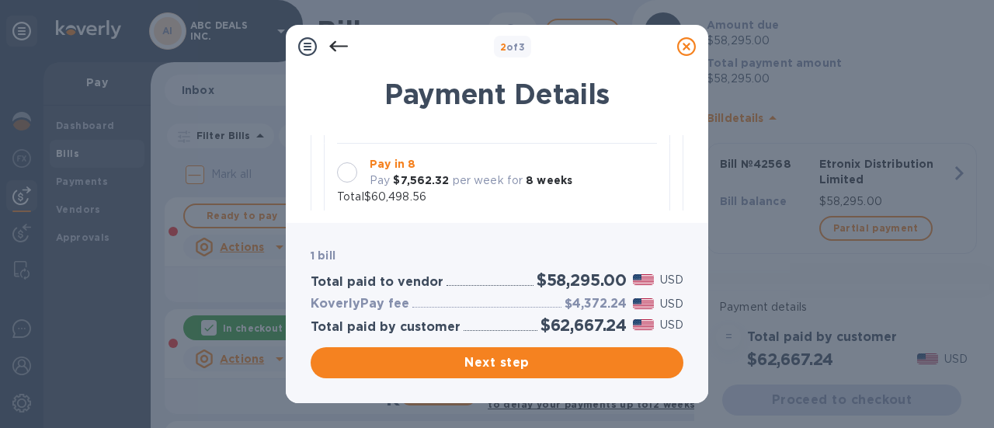
click at [544, 174] on b "8 weeks" at bounding box center [549, 180] width 47 height 12
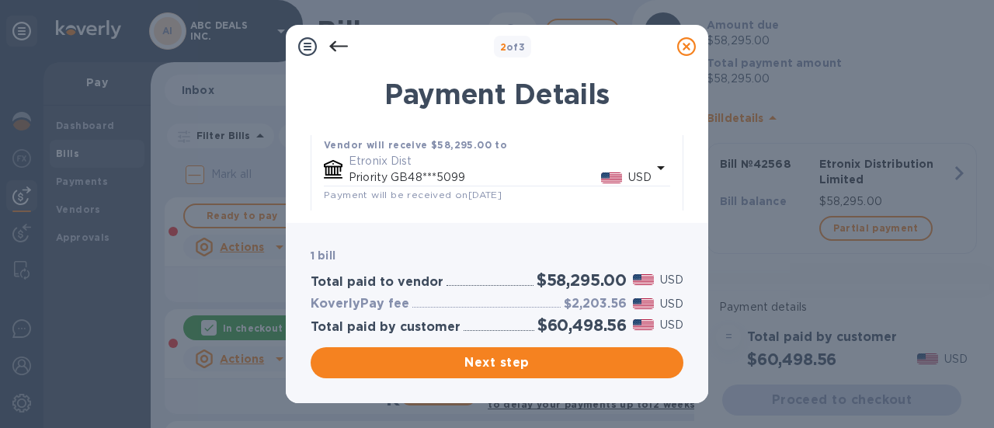
scroll to position [461, 0]
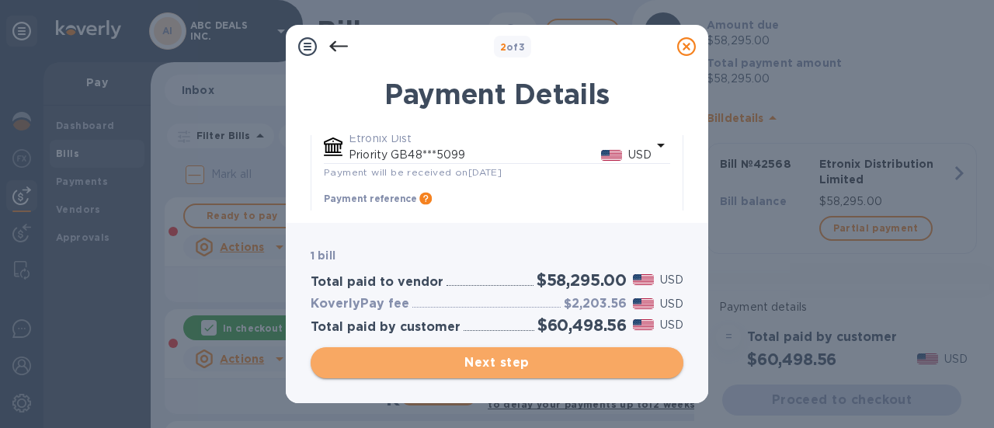
click at [565, 364] on span "Next step" at bounding box center [497, 362] width 348 height 19
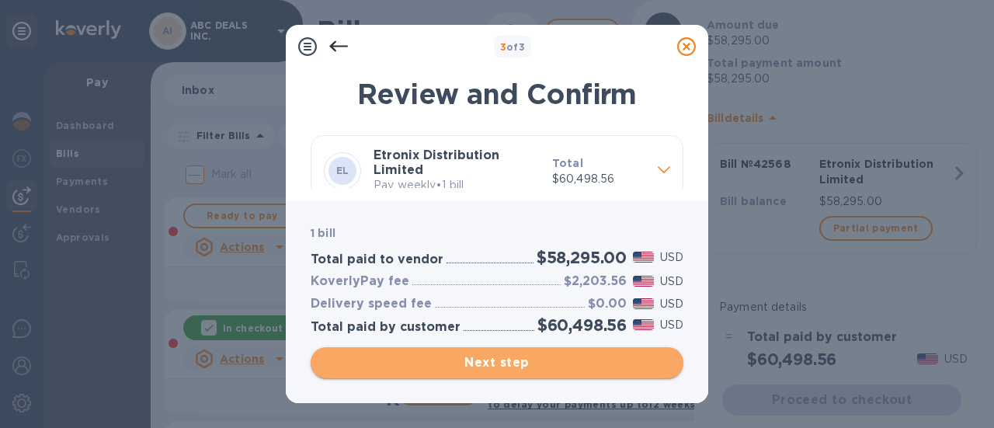
click at [565, 364] on span "Next step" at bounding box center [497, 362] width 348 height 19
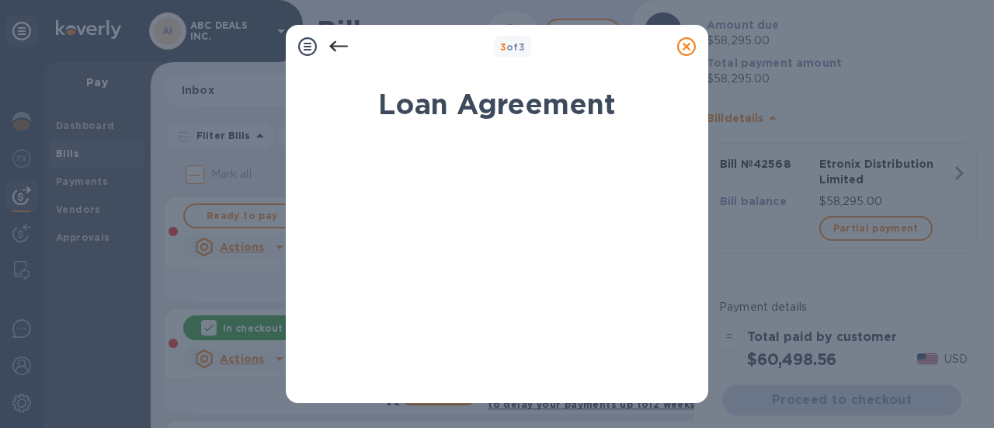
scroll to position [274, 0]
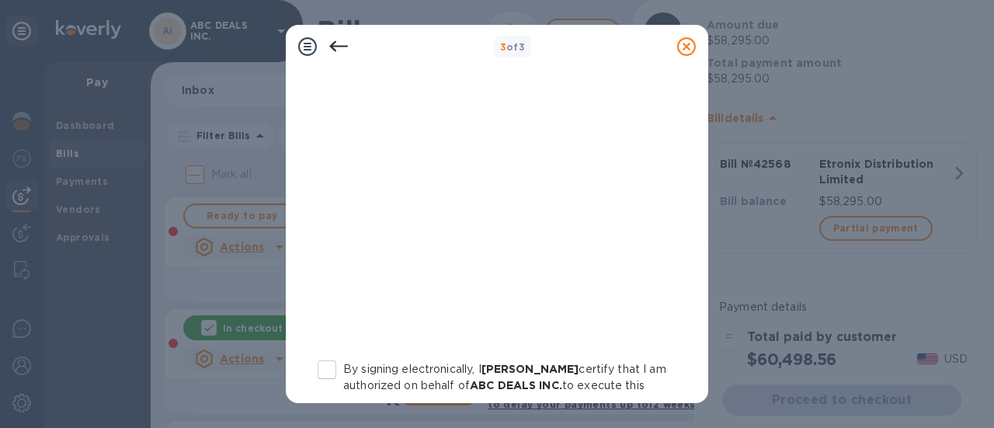
click at [323, 373] on input "By signing electronically, I Cheskel Mertz certify that I am authorized on beha…" at bounding box center [327, 369] width 33 height 33
checkbox input "true"
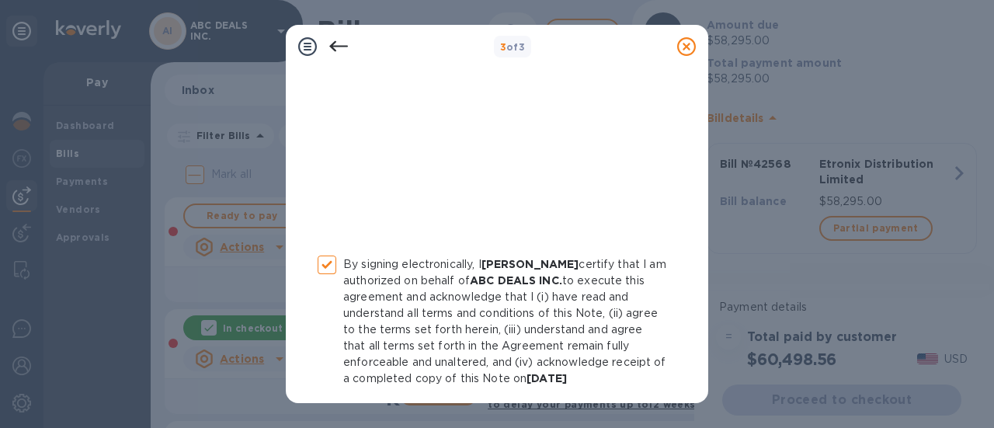
scroll to position [440, 0]
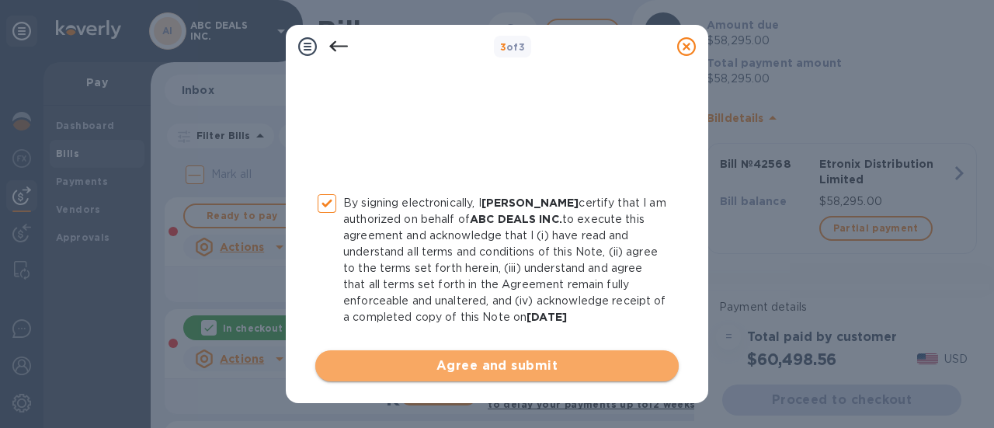
click at [502, 365] on span "Agree and submit" at bounding box center [497, 365] width 339 height 19
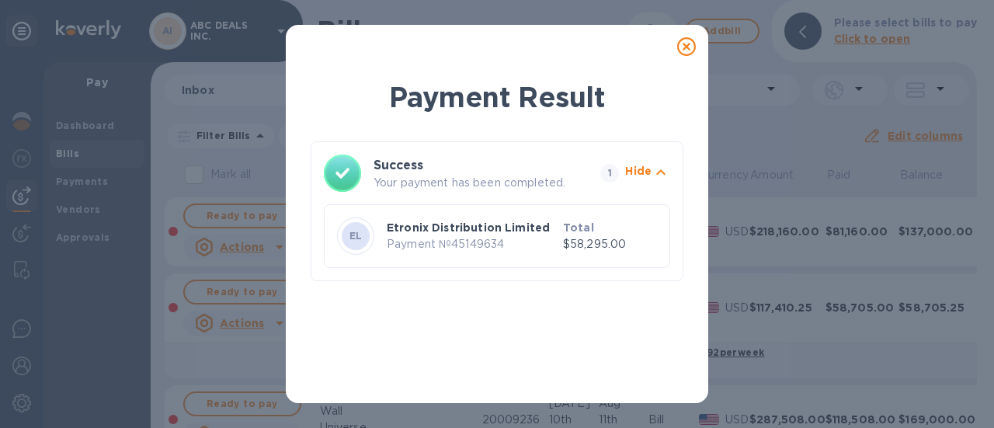
click at [685, 45] on icon at bounding box center [686, 46] width 19 height 19
